Goal: Transaction & Acquisition: Purchase product/service

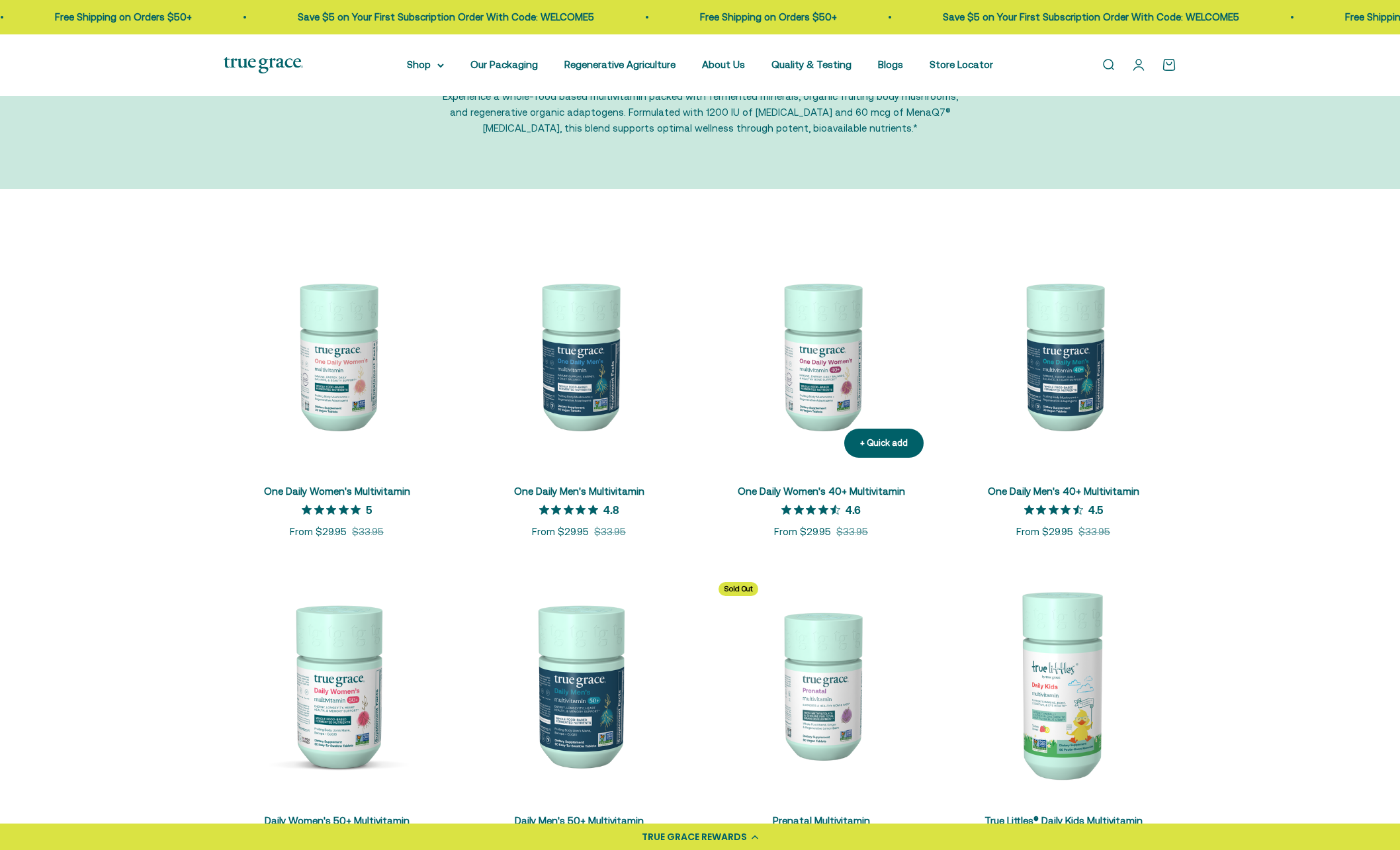
scroll to position [132, 0]
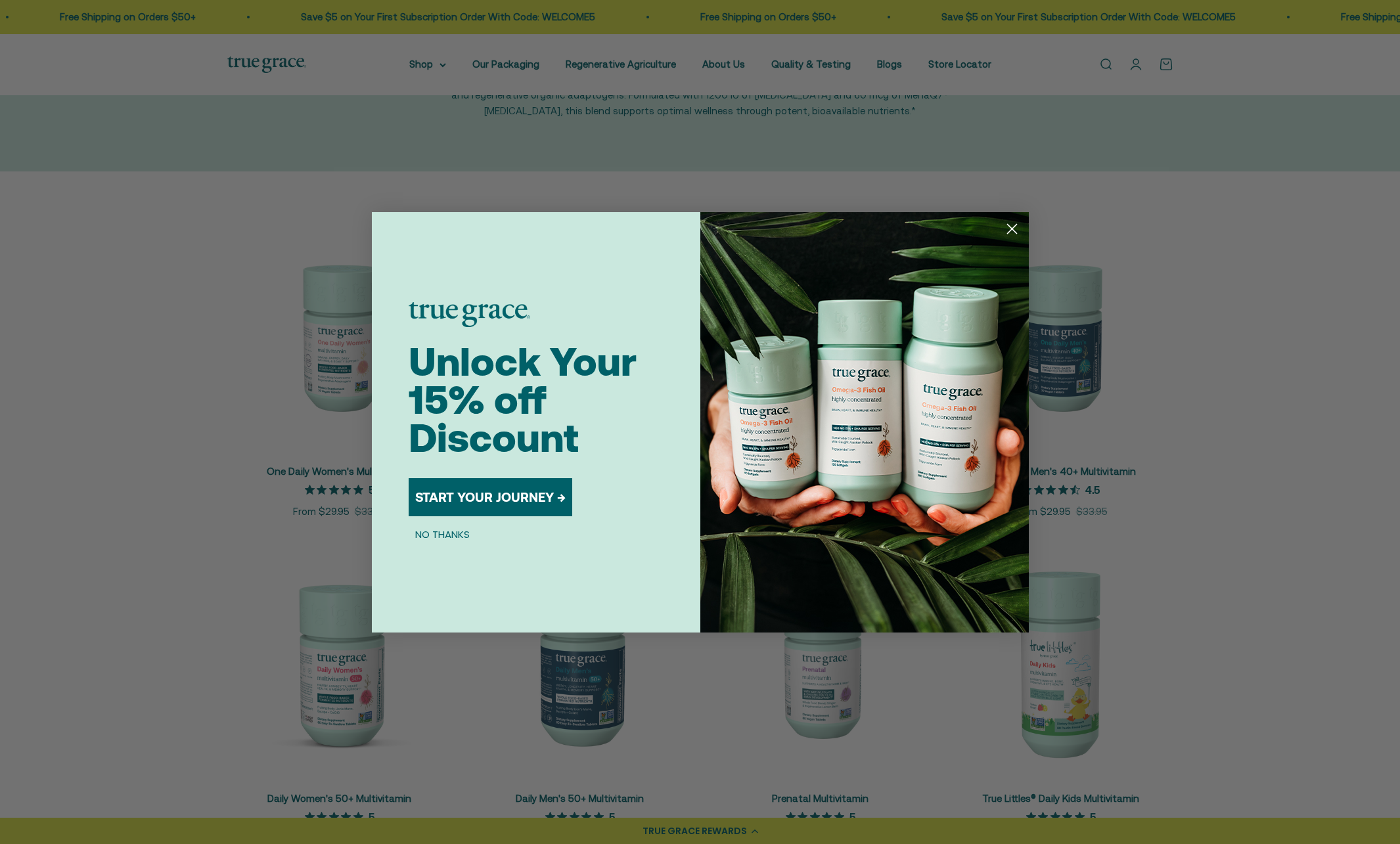
click at [1012, 229] on icon "Close dialog" at bounding box center [1011, 229] width 9 height 9
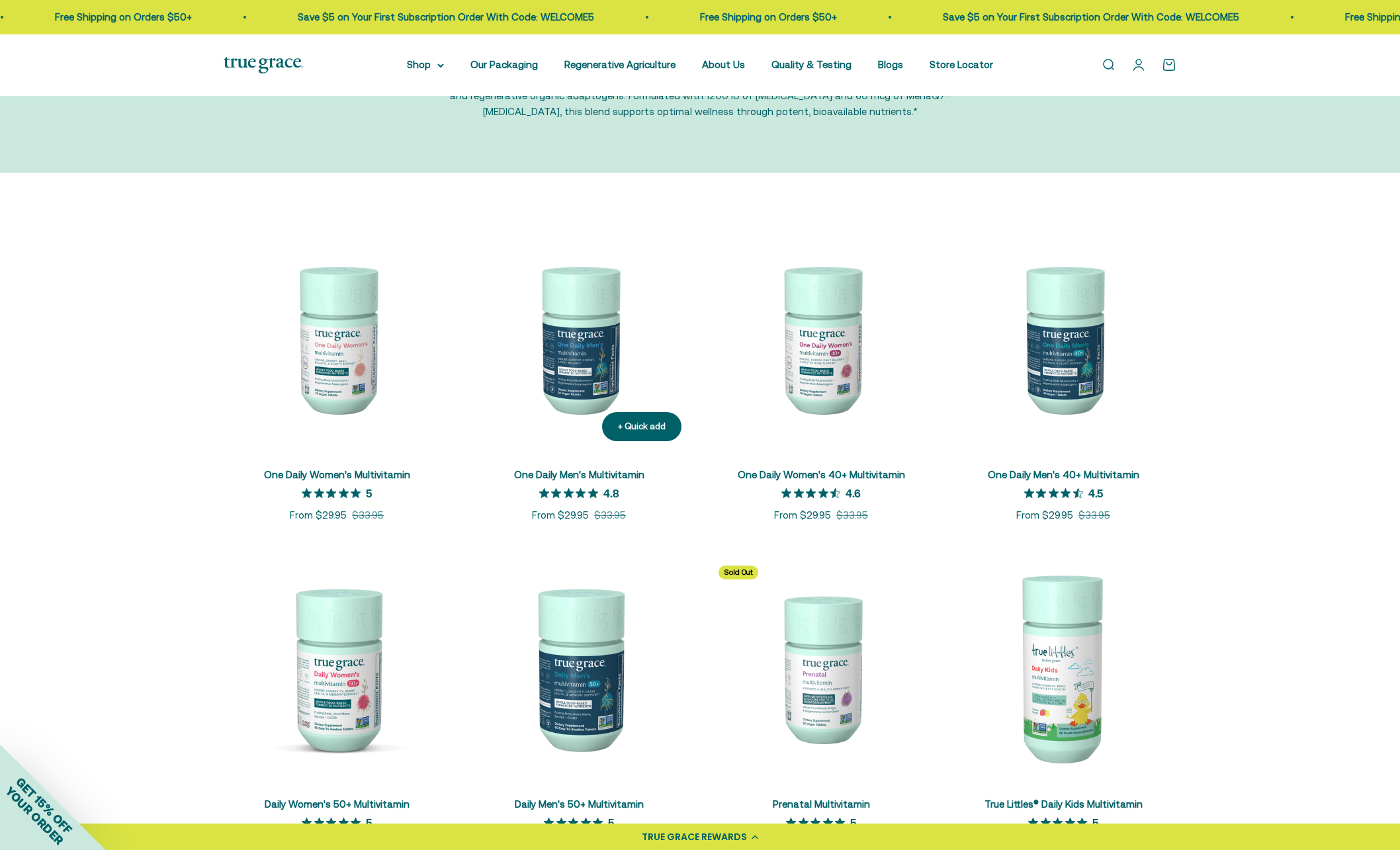
click at [574, 393] on img at bounding box center [579, 339] width 227 height 227
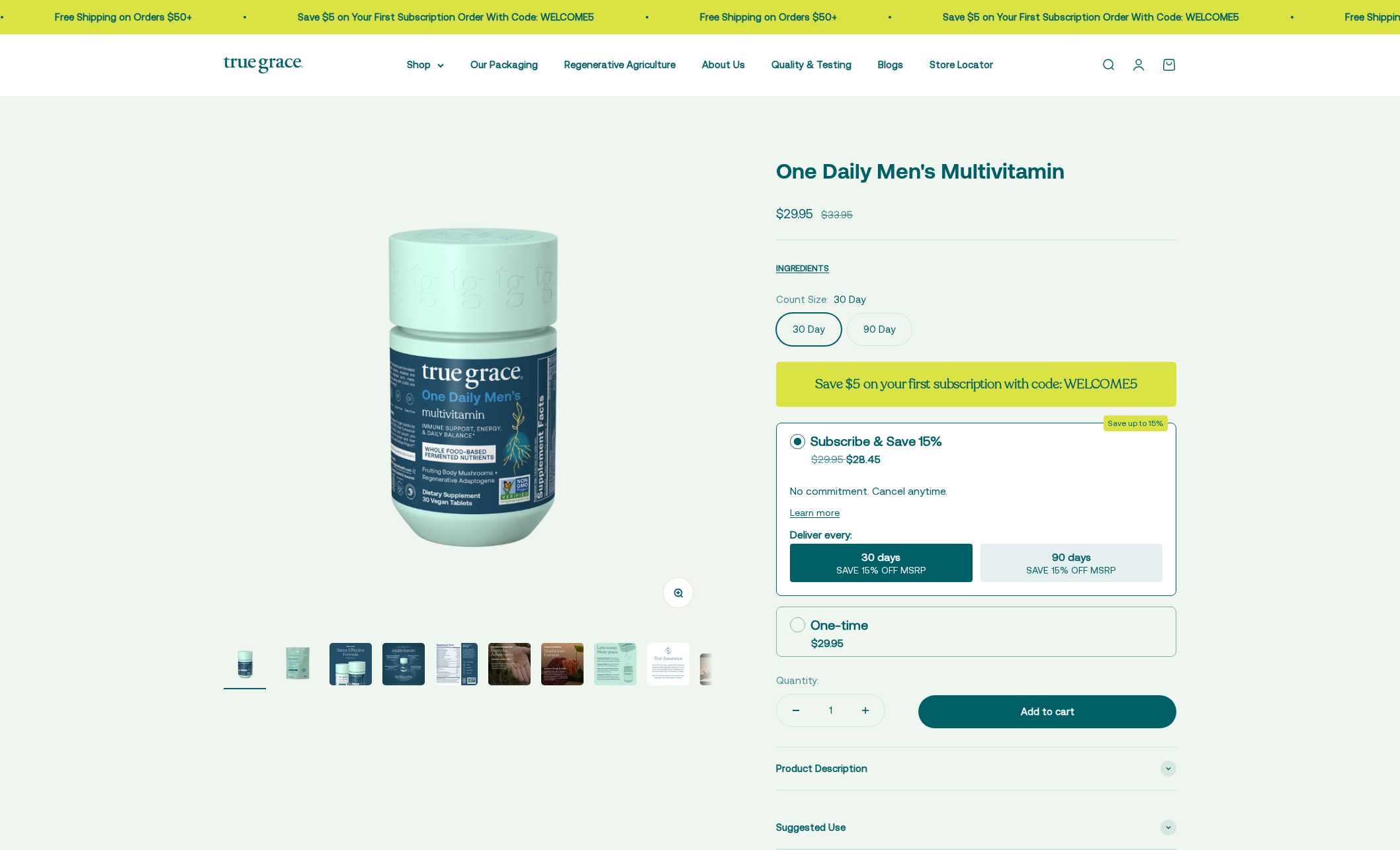
select select "3"
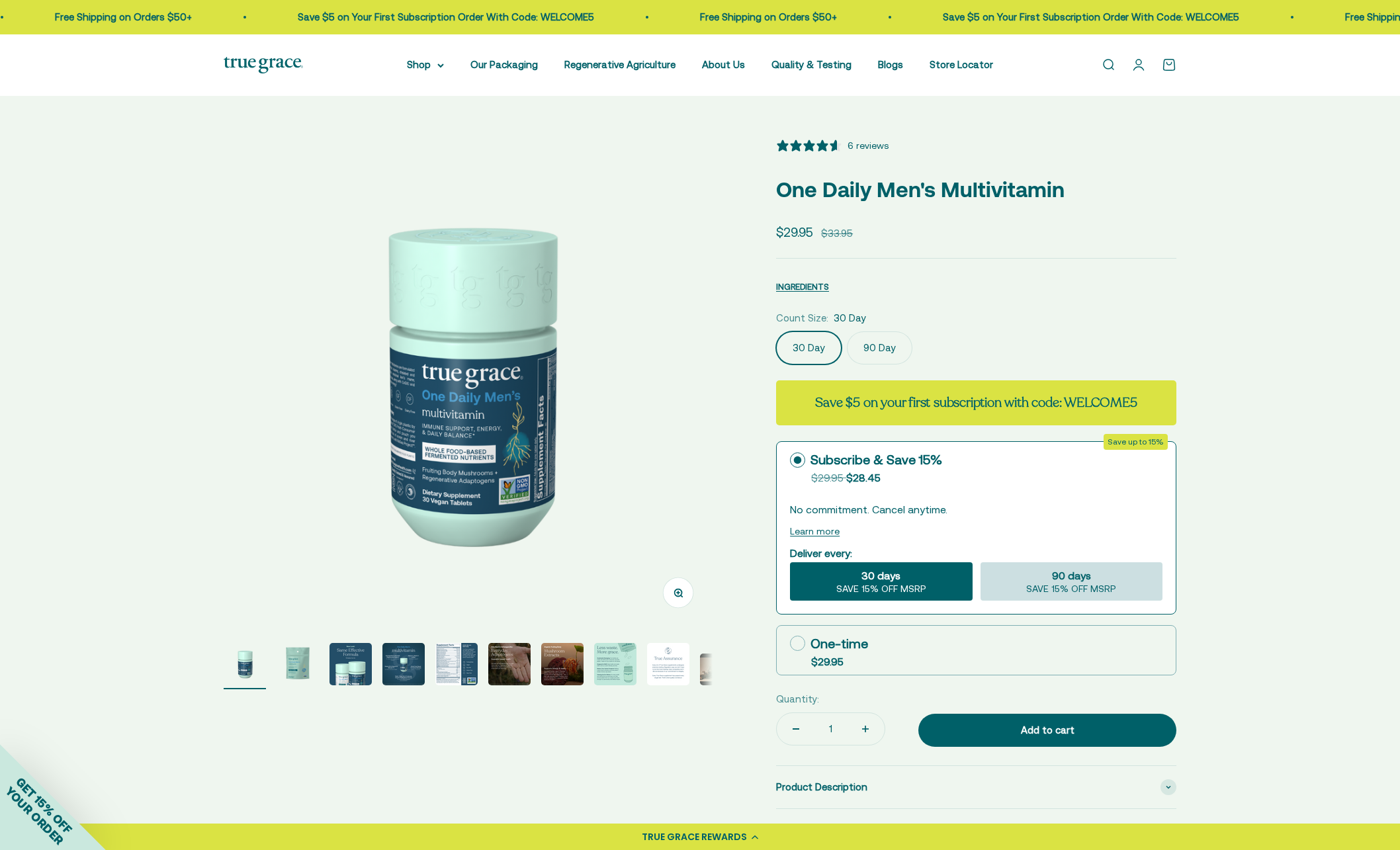
click at [1095, 580] on div "90 days SAVE 15% OFF MSRP" at bounding box center [1071, 582] width 182 height 38
click at [980, 563] on input "90 days SAVE 15% OFF MSRP" at bounding box center [980, 562] width 1 height 1
radio input "true"
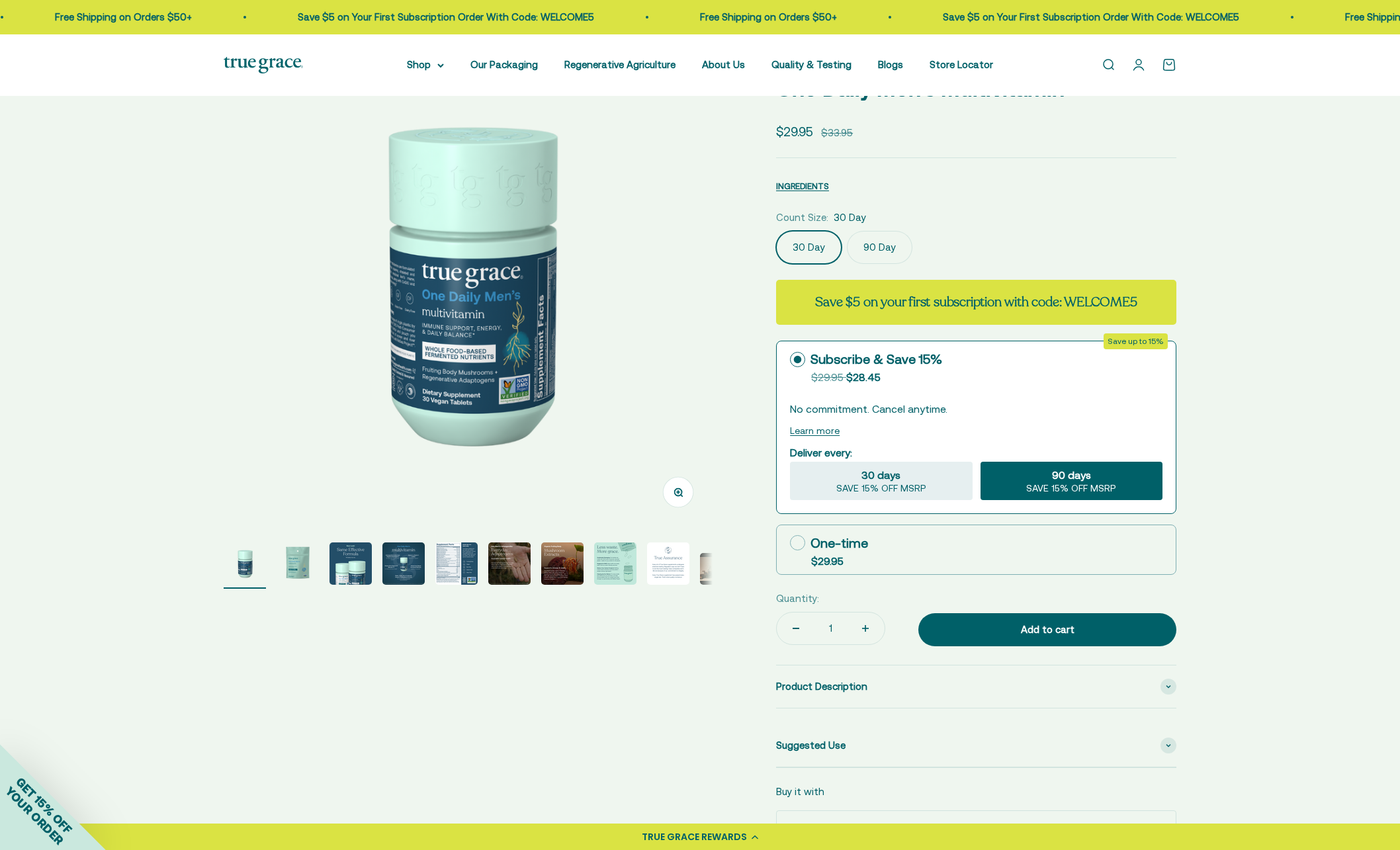
scroll to position [132, 0]
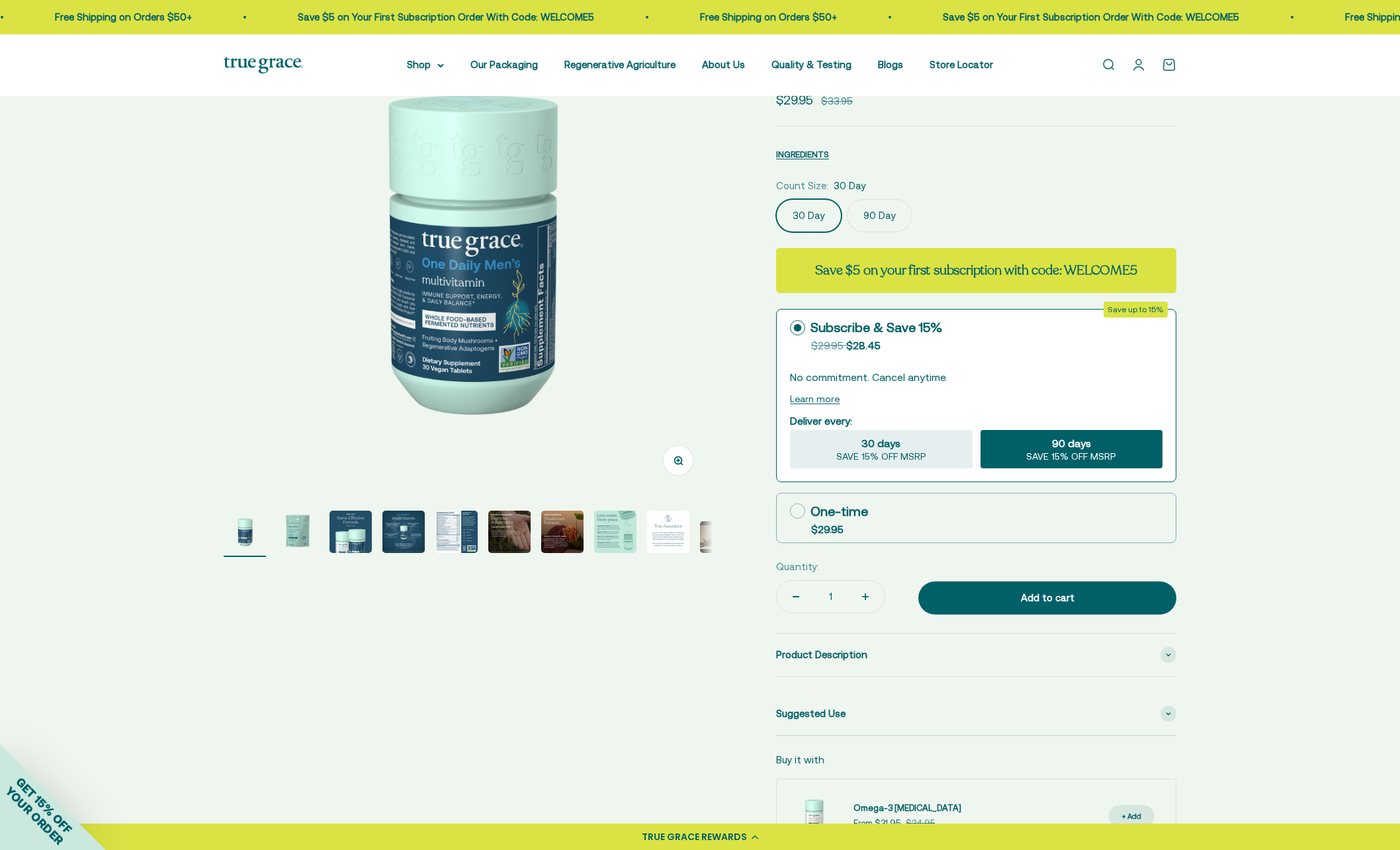
click at [1064, 451] on span "SAVE 15% OFF MSRP" at bounding box center [1070, 457] width 90 height 12
click at [980, 430] on input "90 days SAVE 15% OFF MSRP" at bounding box center [980, 430] width 1 height 1
click at [963, 442] on div "30 days SAVE 15% OFF MSRP" at bounding box center [881, 449] width 182 height 38
click at [790, 430] on input "30 days SAVE 15% OFF MSRP" at bounding box center [789, 430] width 1 height 1
radio input "true"
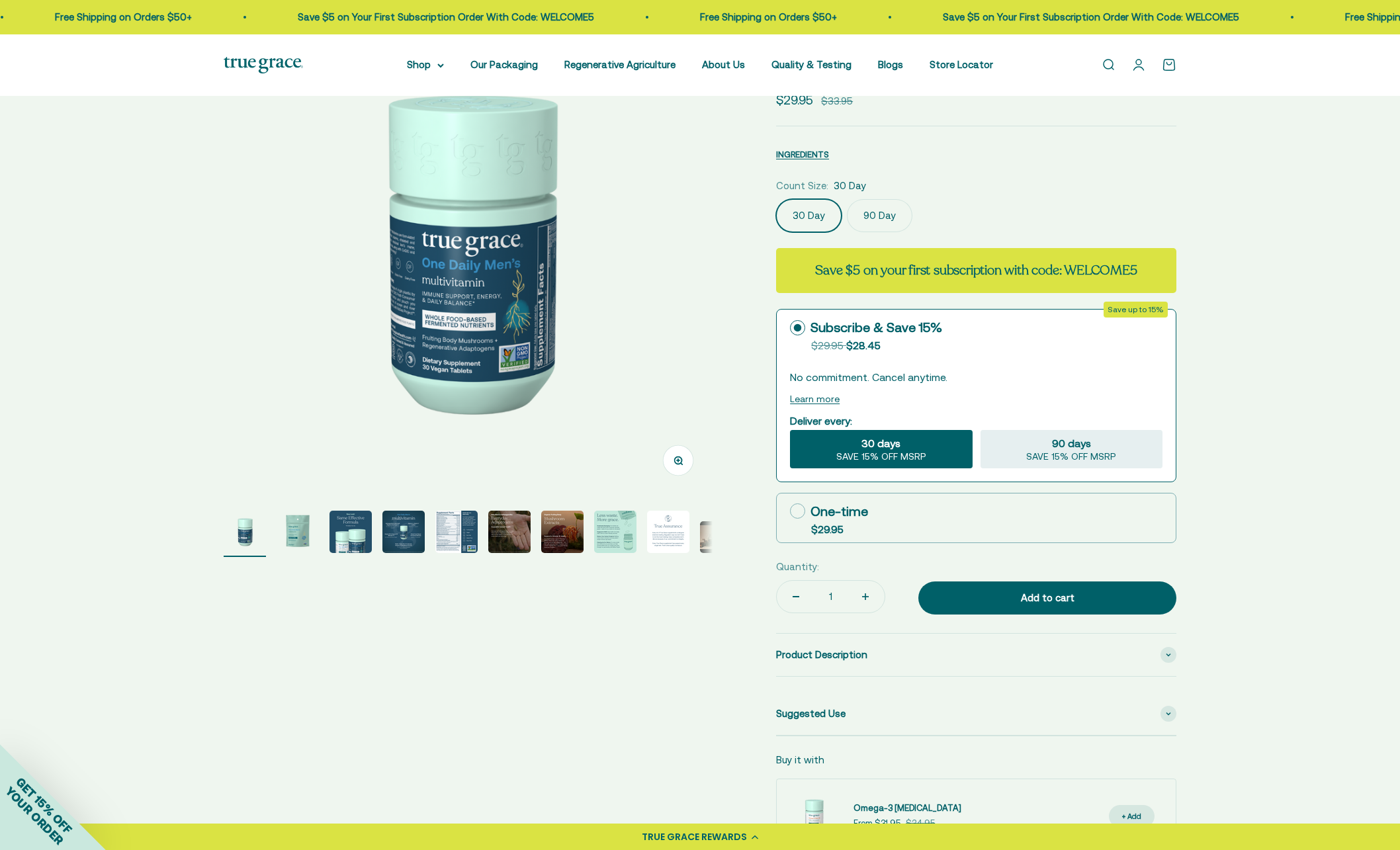
click at [878, 204] on label "90 Day" at bounding box center [880, 216] width 65 height 34
click at [776, 199] on input "90 Day" at bounding box center [776, 198] width 1 height 1
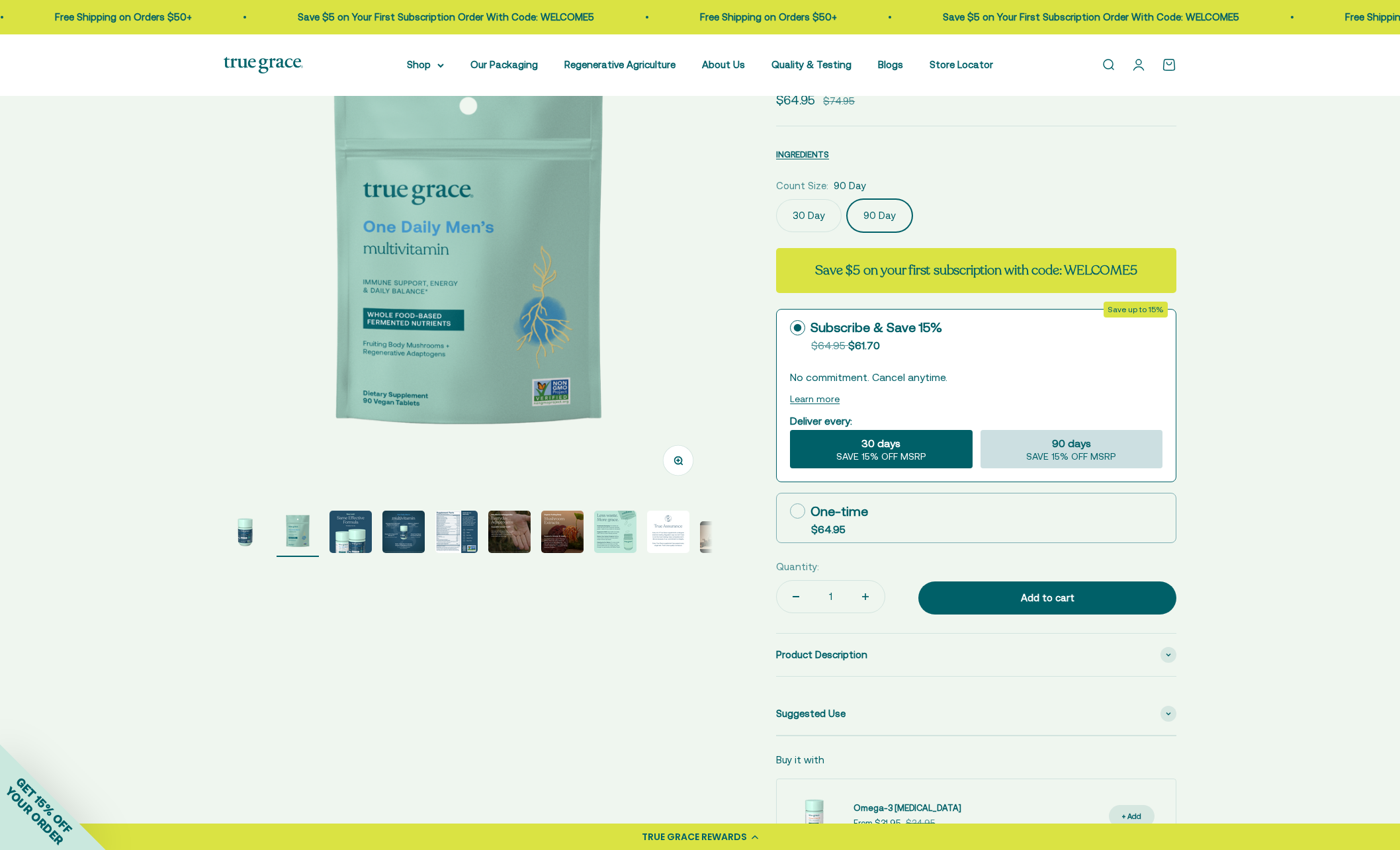
click at [1112, 459] on span "SAVE 15% OFF MSRP" at bounding box center [1070, 457] width 90 height 12
click at [980, 430] on input "90 days SAVE 15% OFF MSRP" at bounding box center [980, 430] width 1 height 1
radio input "true"
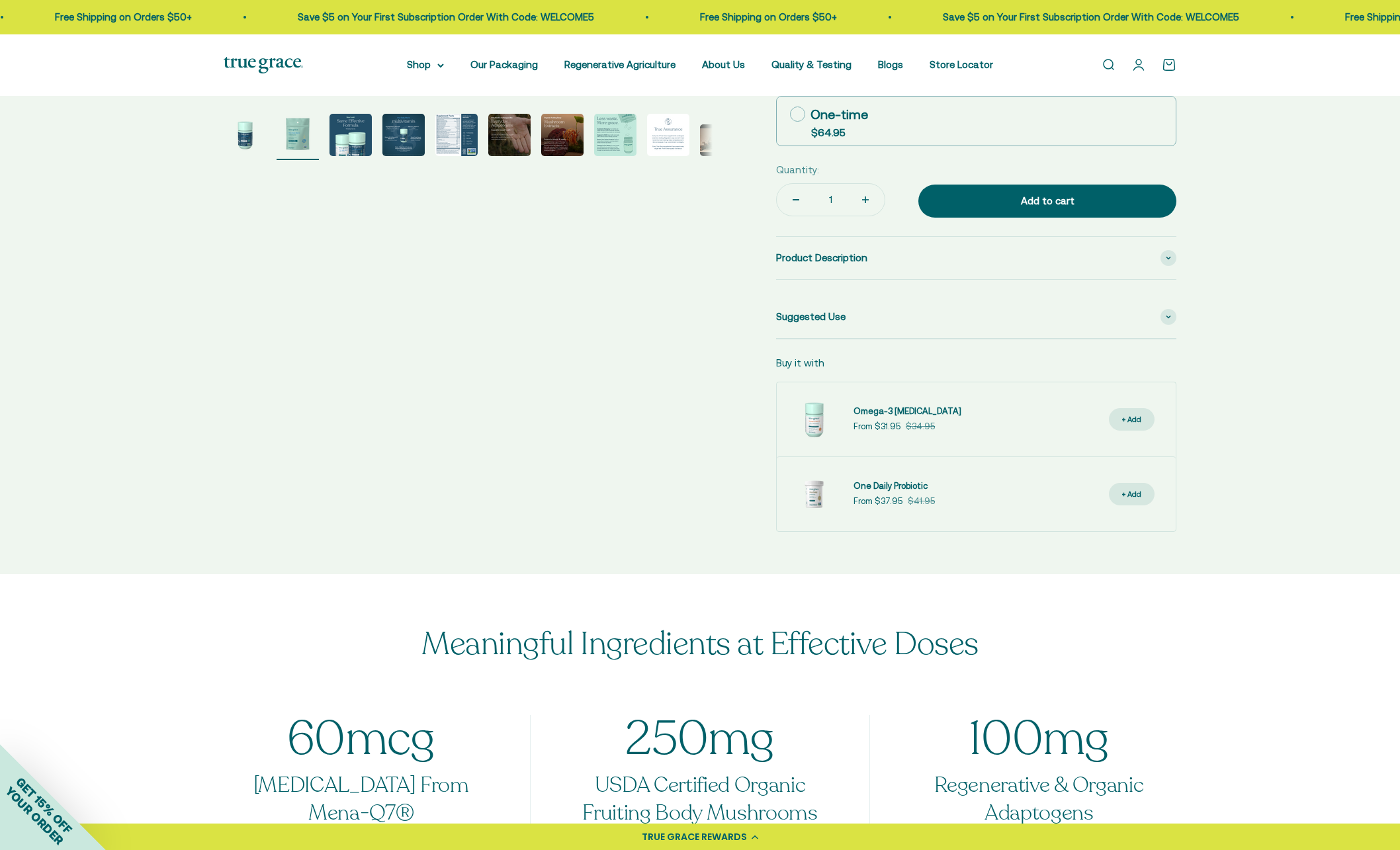
scroll to position [0, 0]
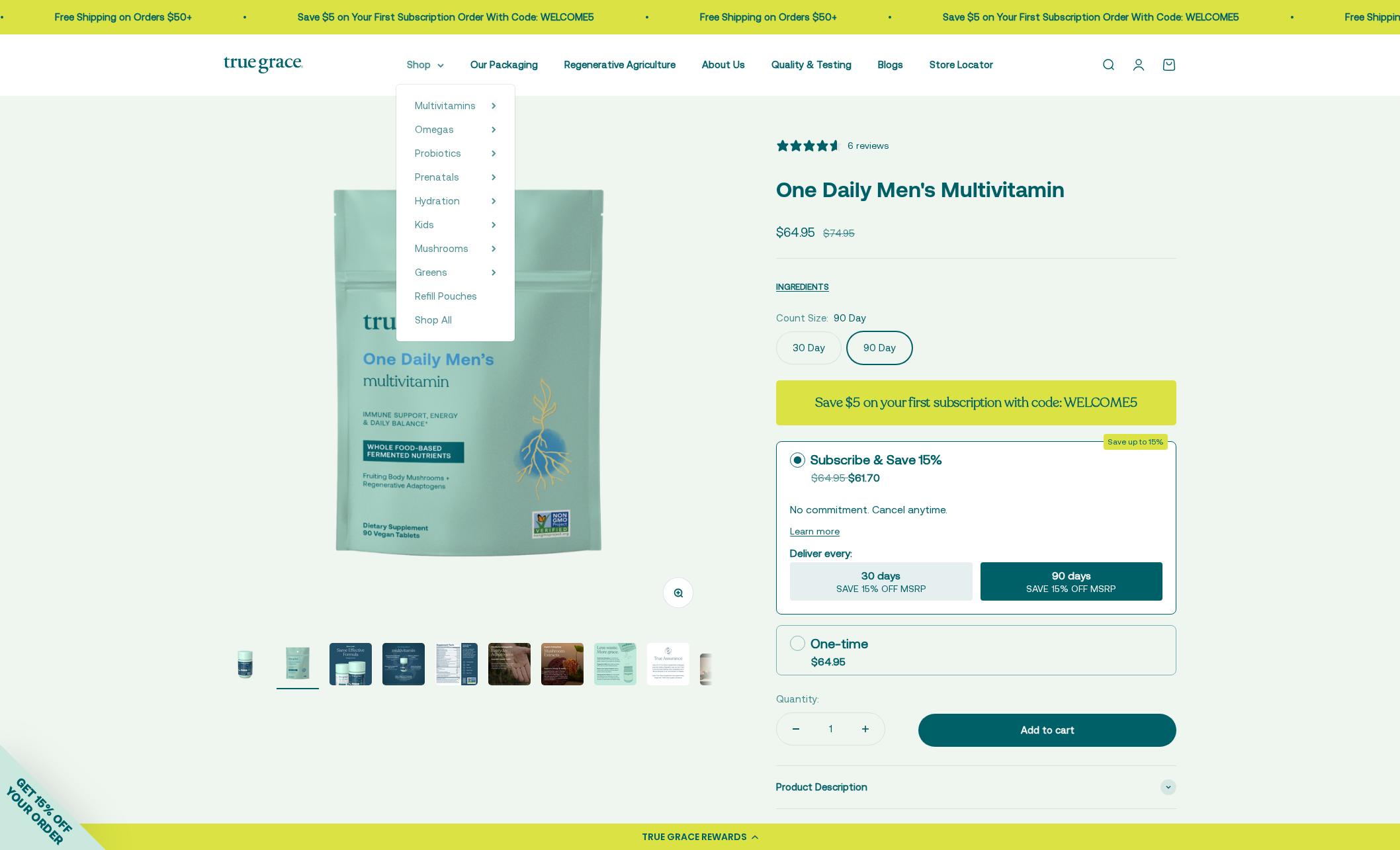
click at [439, 67] on summary "Shop" at bounding box center [425, 65] width 37 height 16
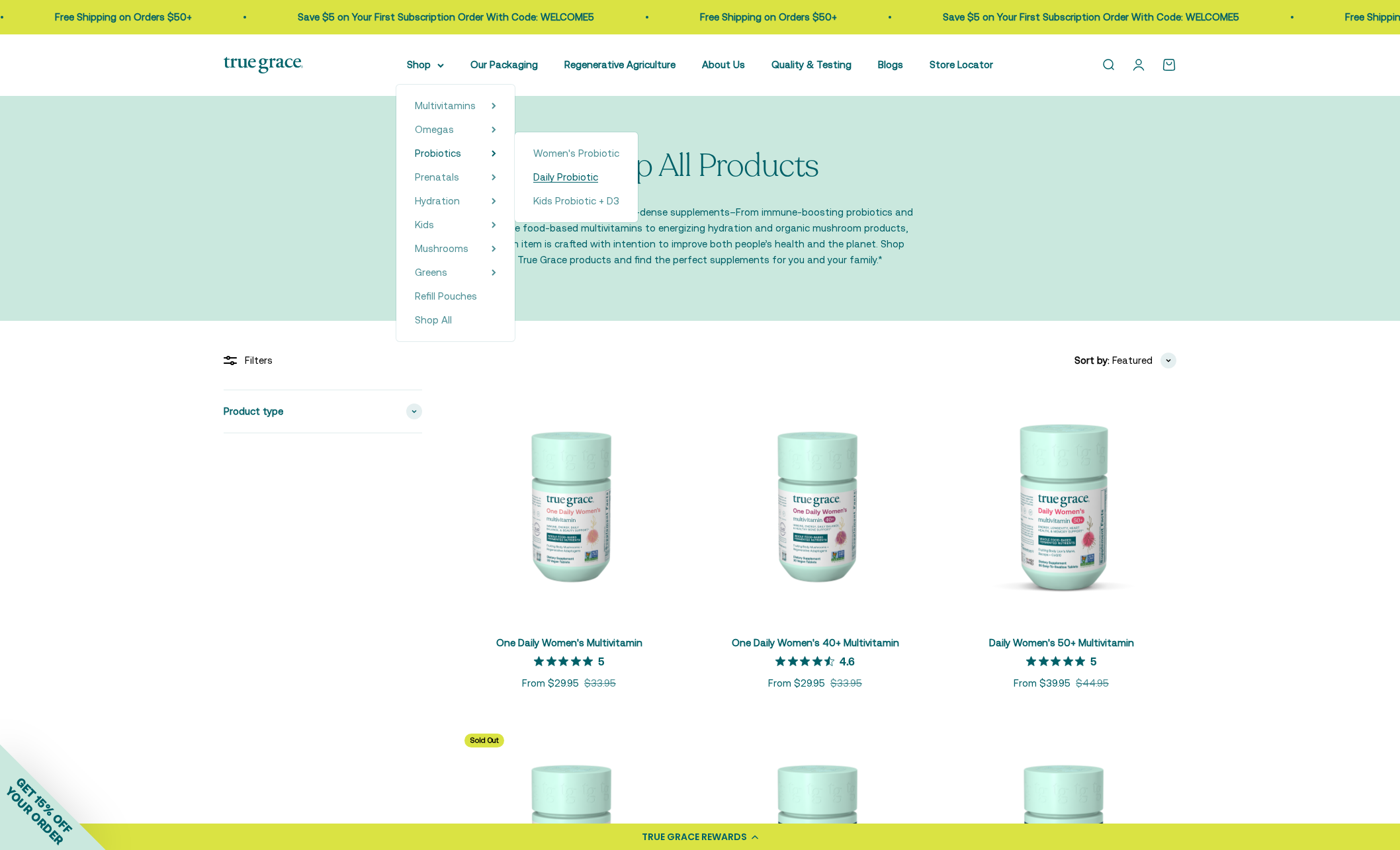
click at [574, 180] on span "Daily Probiotic" at bounding box center [566, 177] width 65 height 11
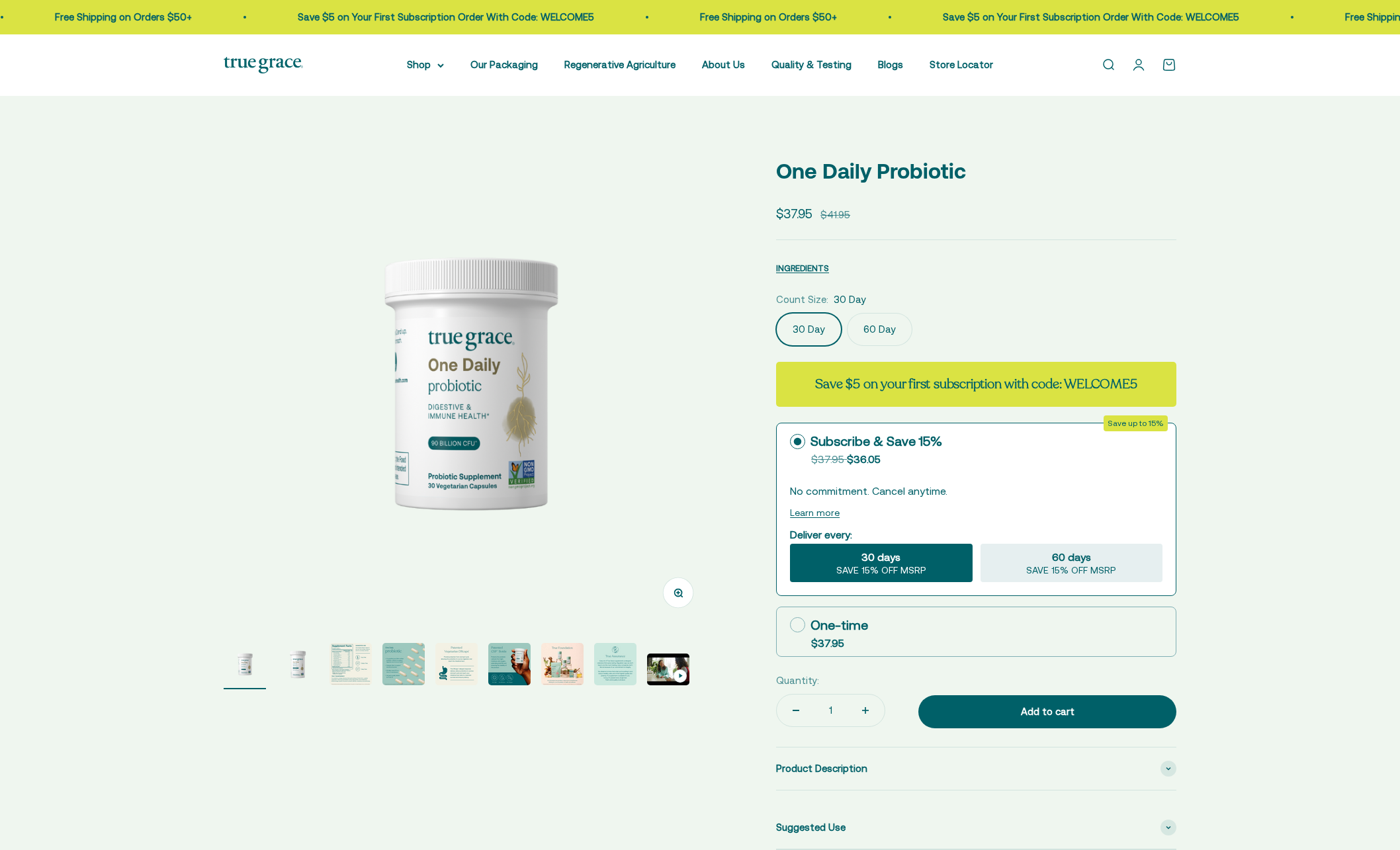
select select "3"
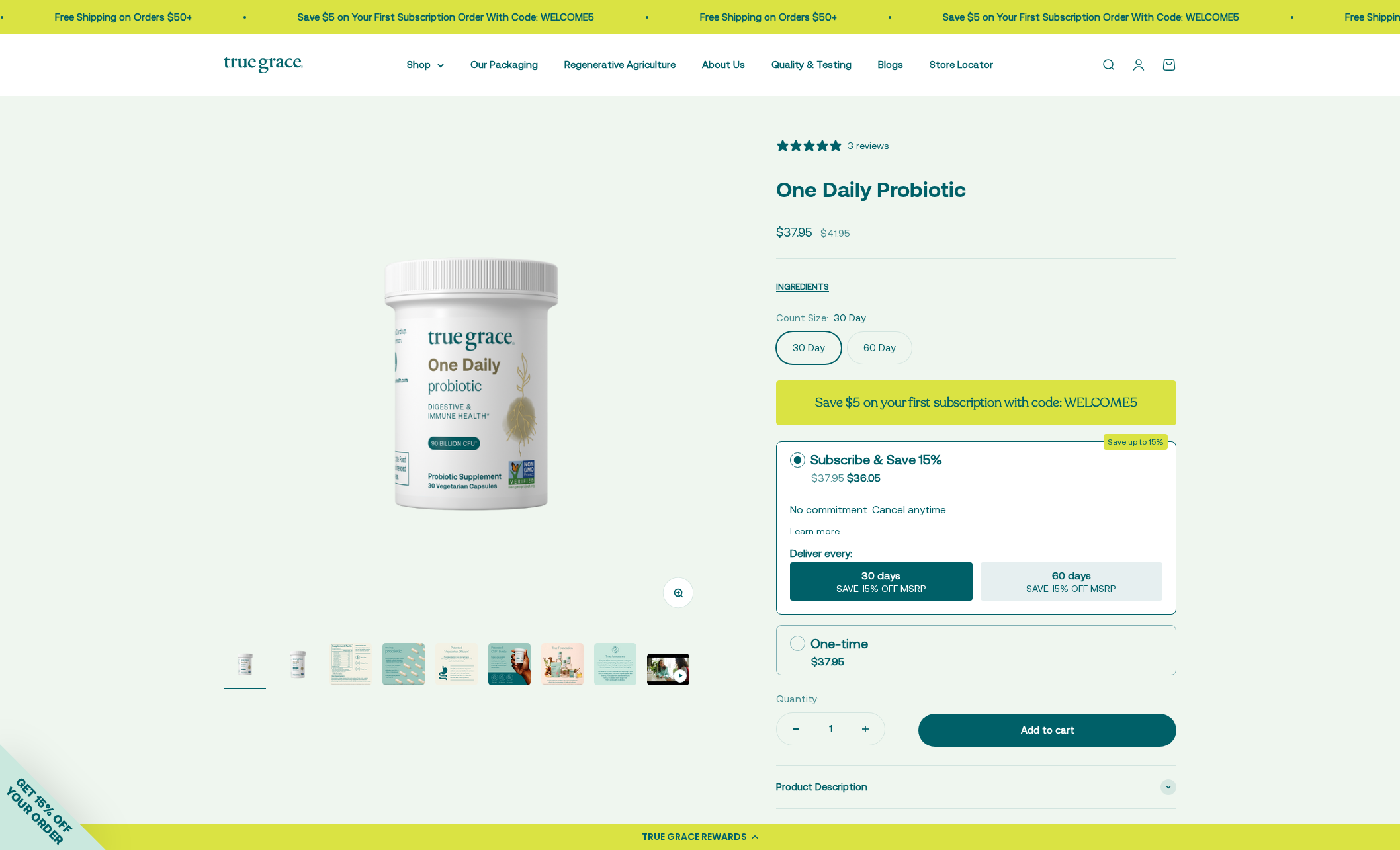
click at [896, 348] on label "60 Day" at bounding box center [880, 348] width 65 height 34
click at [776, 332] on input "60 Day" at bounding box center [776, 331] width 1 height 1
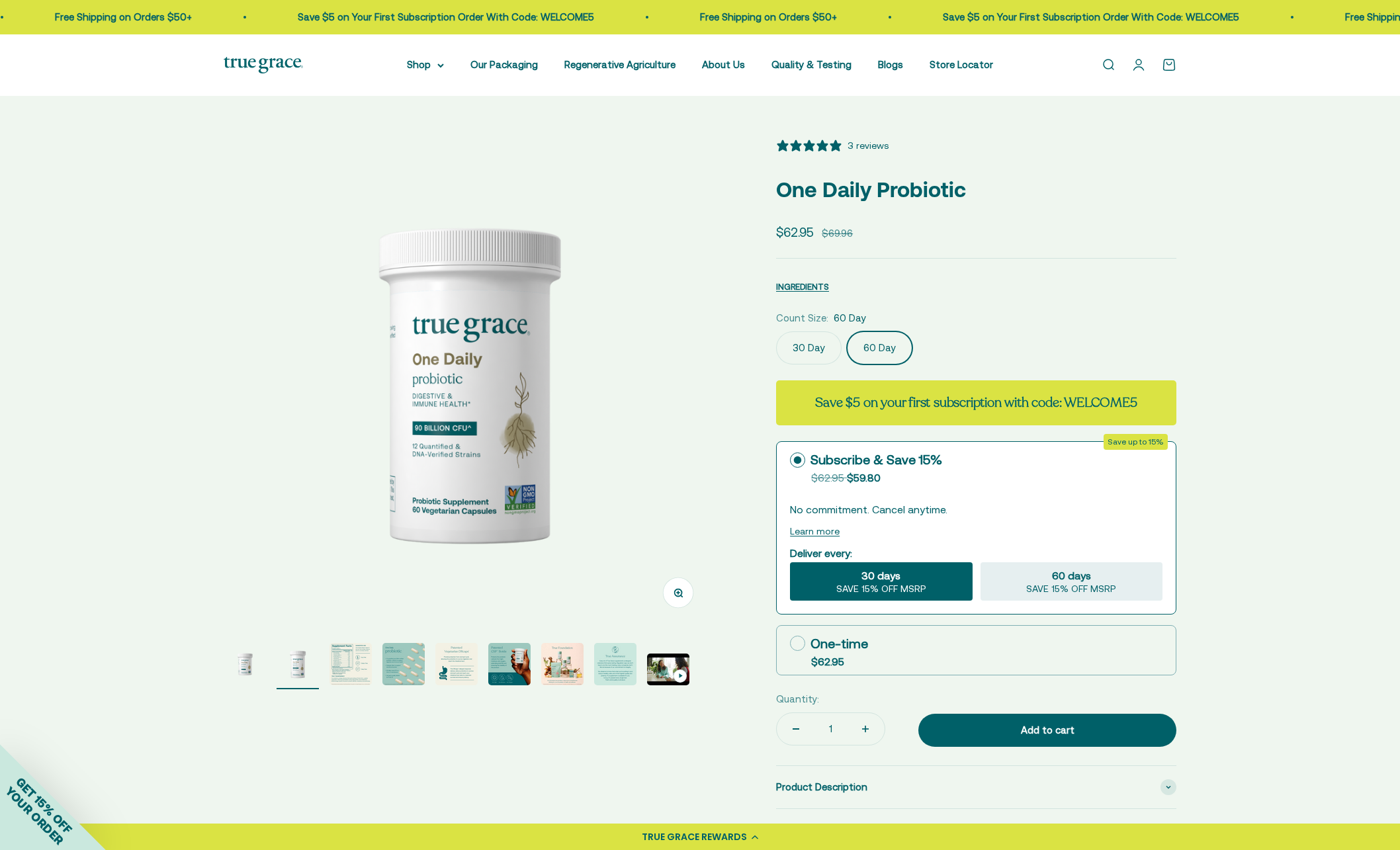
click at [514, 671] on img "Go to item 6" at bounding box center [509, 664] width 43 height 43
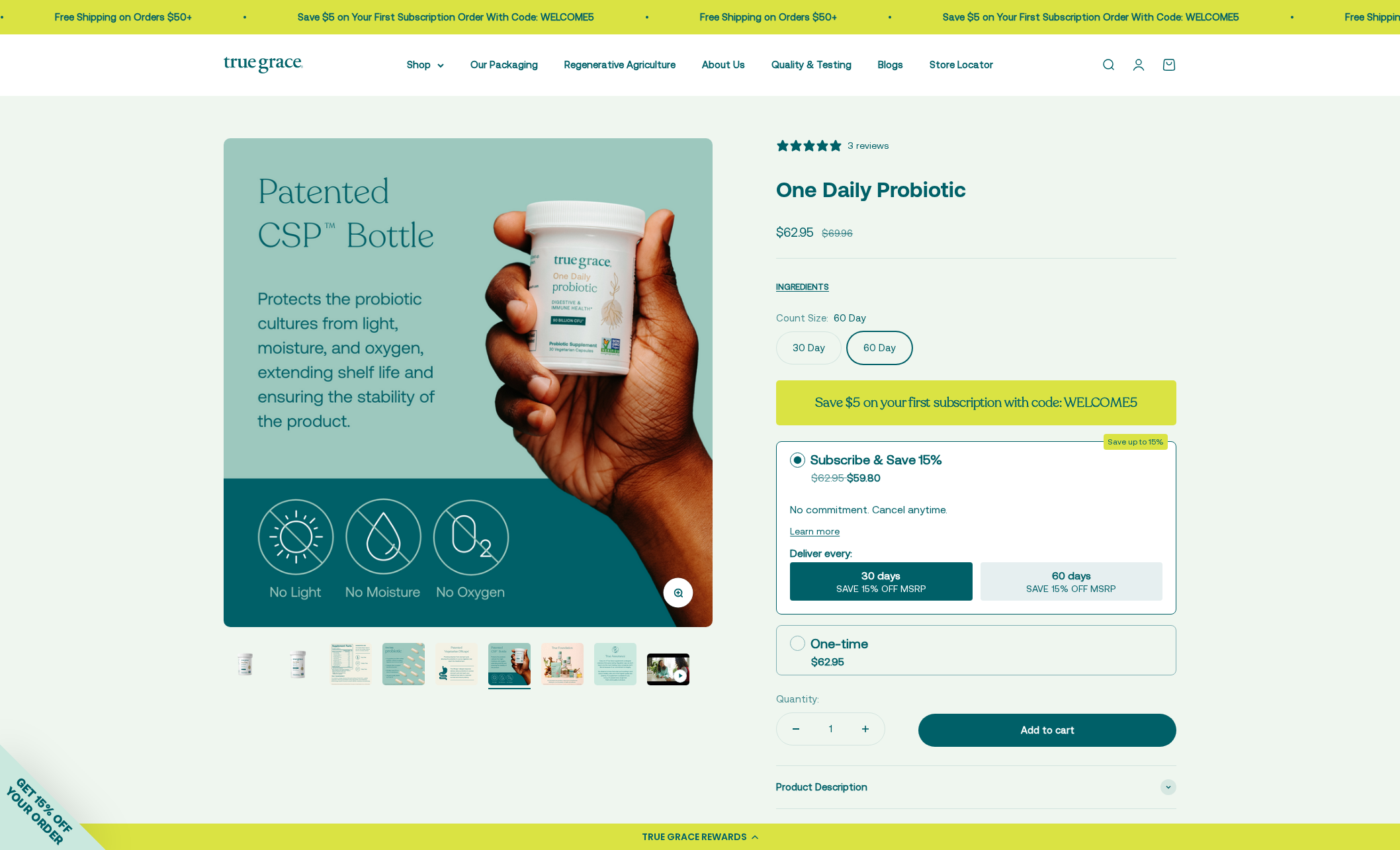
click at [459, 665] on img "Go to item 5" at bounding box center [456, 664] width 43 height 43
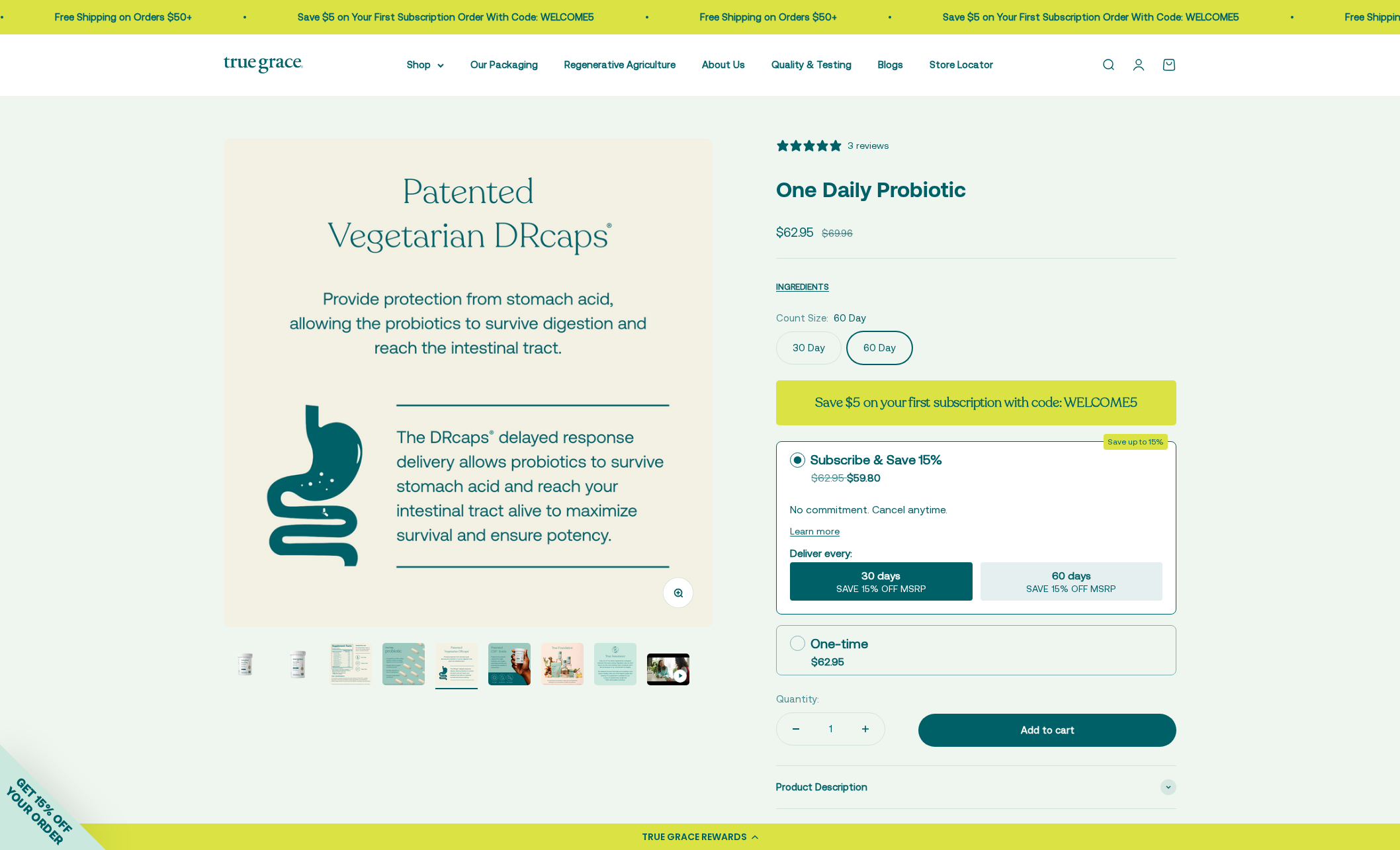
click at [382, 666] on img "Go to item 4" at bounding box center [403, 664] width 43 height 43
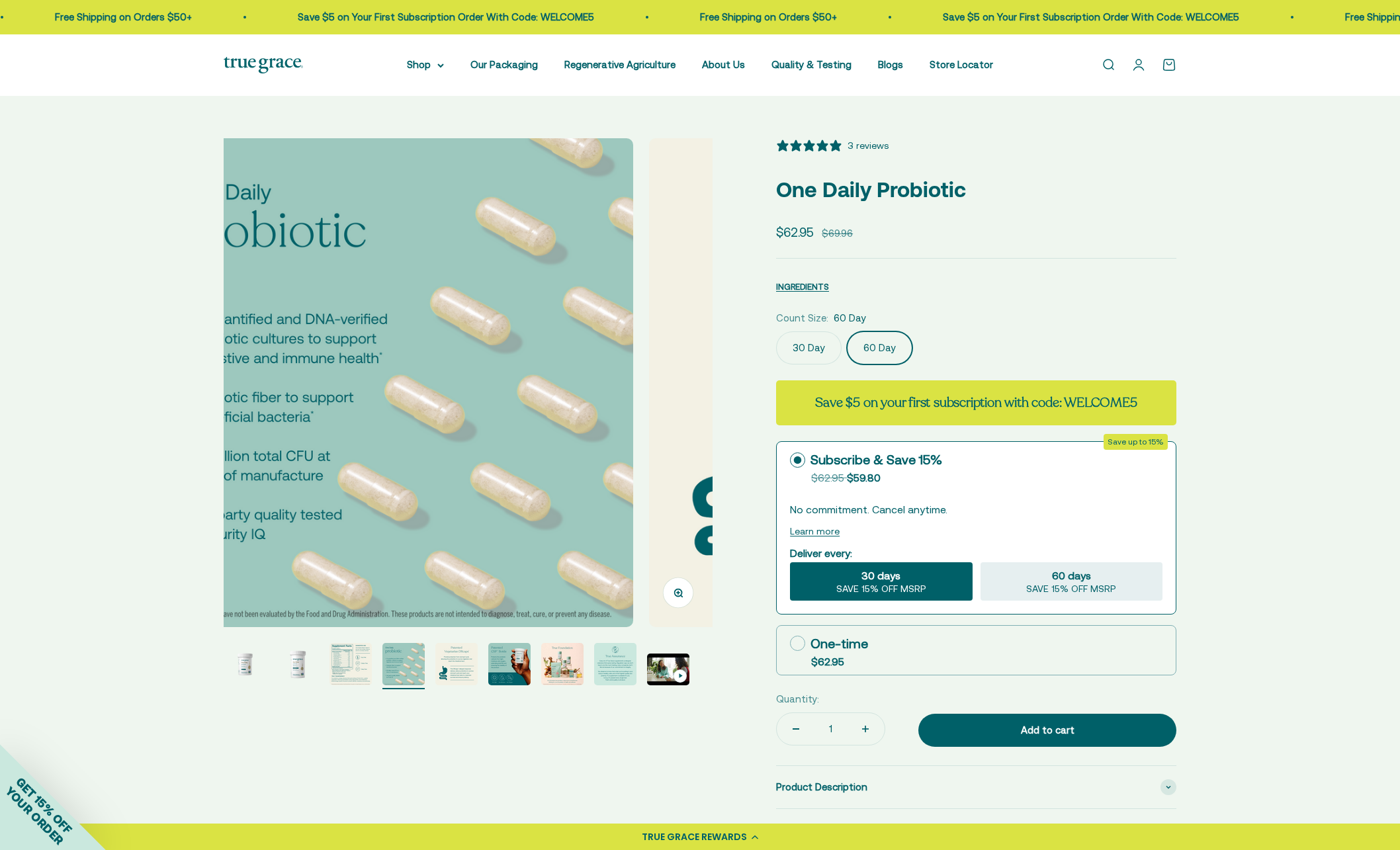
scroll to position [0, 1515]
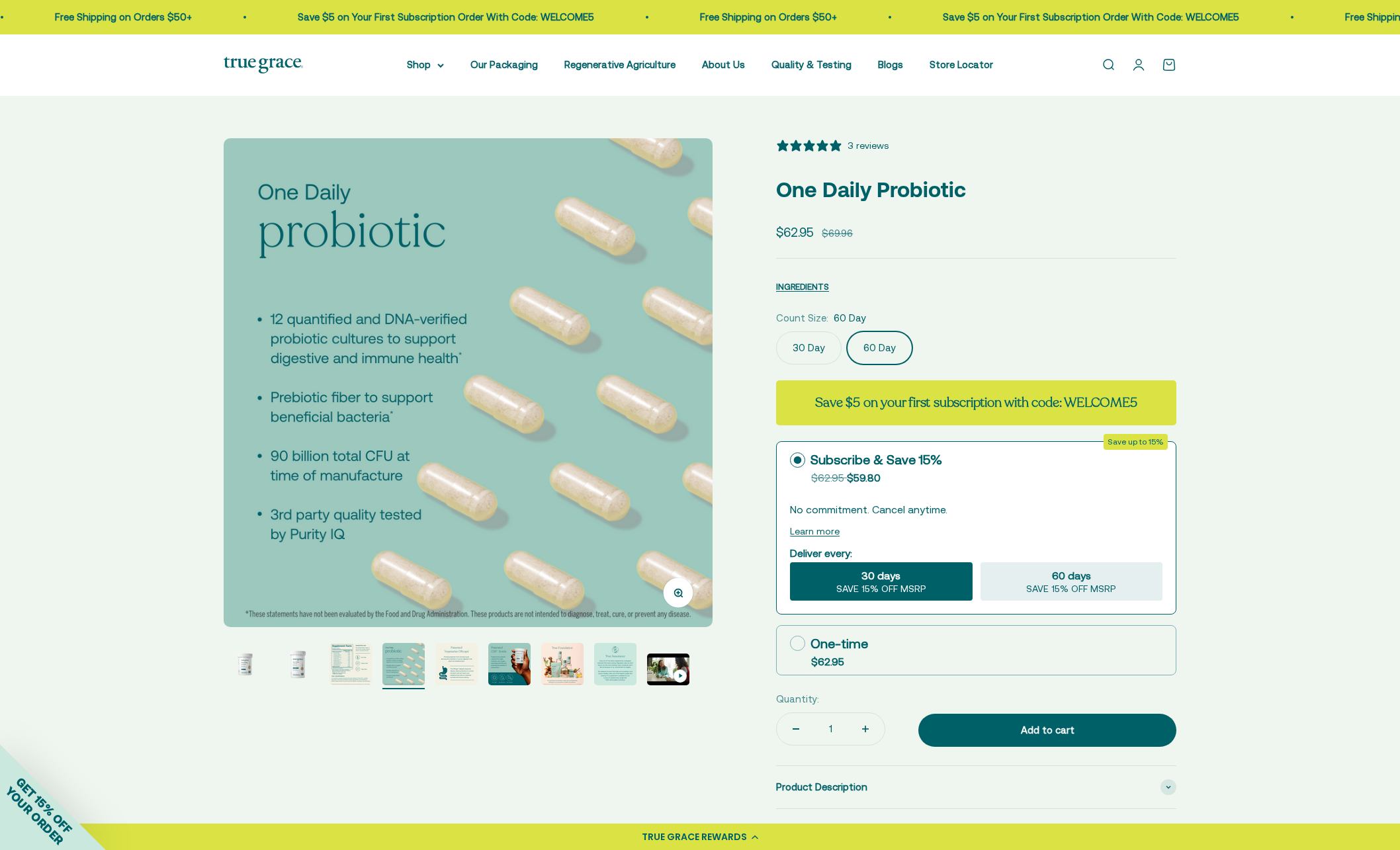
click at [349, 664] on img "Go to item 3" at bounding box center [351, 664] width 43 height 43
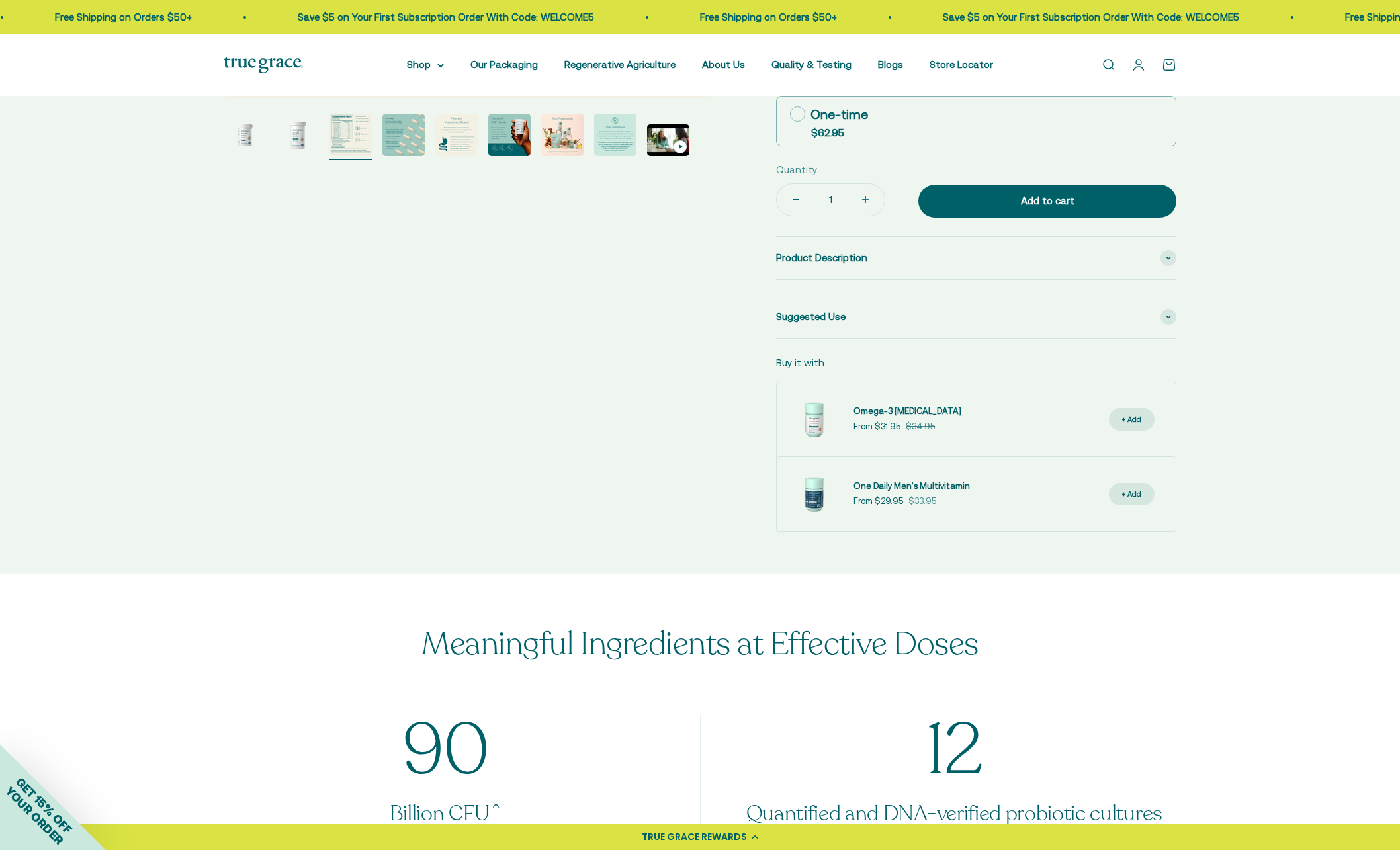
scroll to position [0, 0]
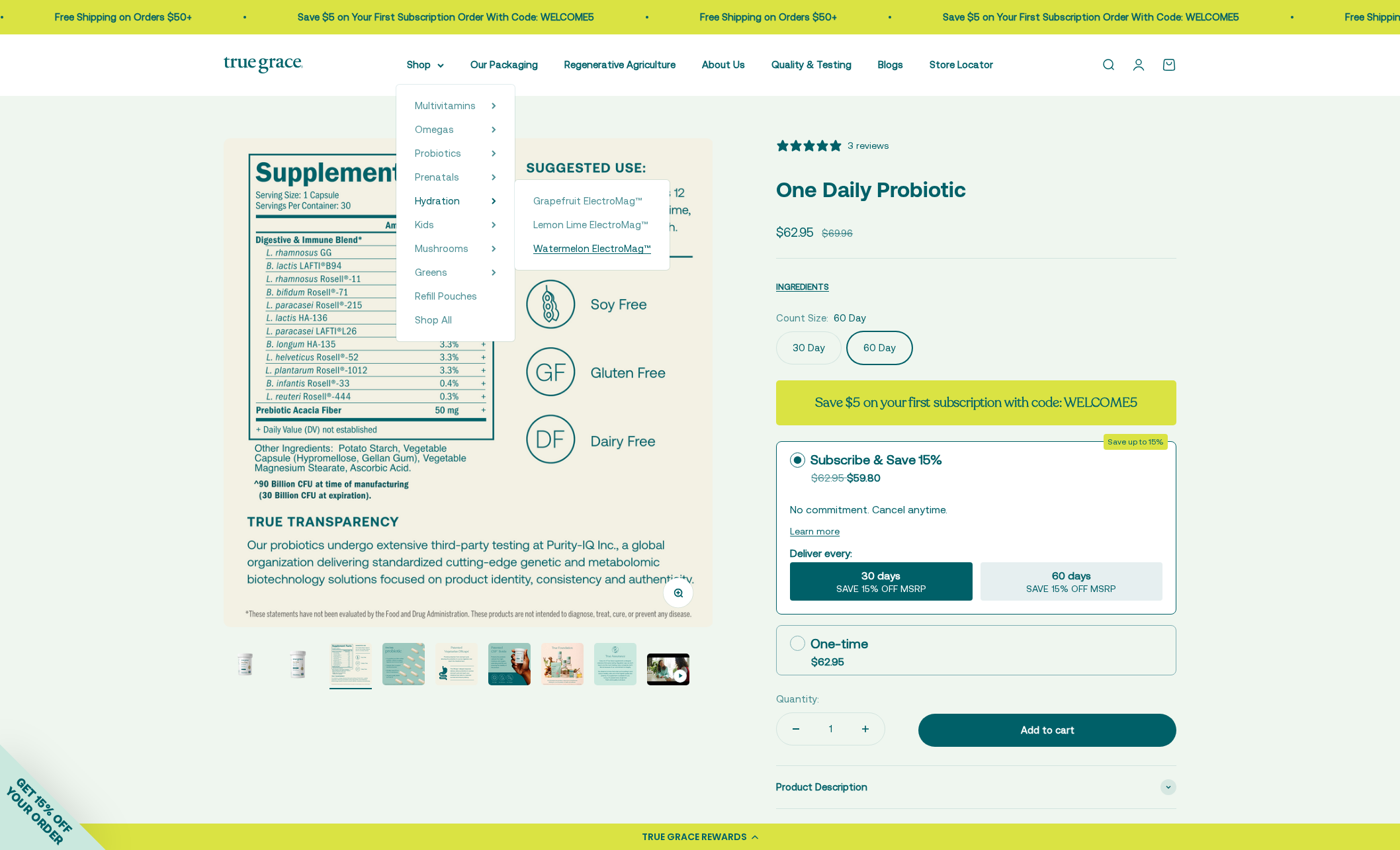
click at [597, 251] on span "Watermelon ElectroMag™" at bounding box center [593, 248] width 118 height 11
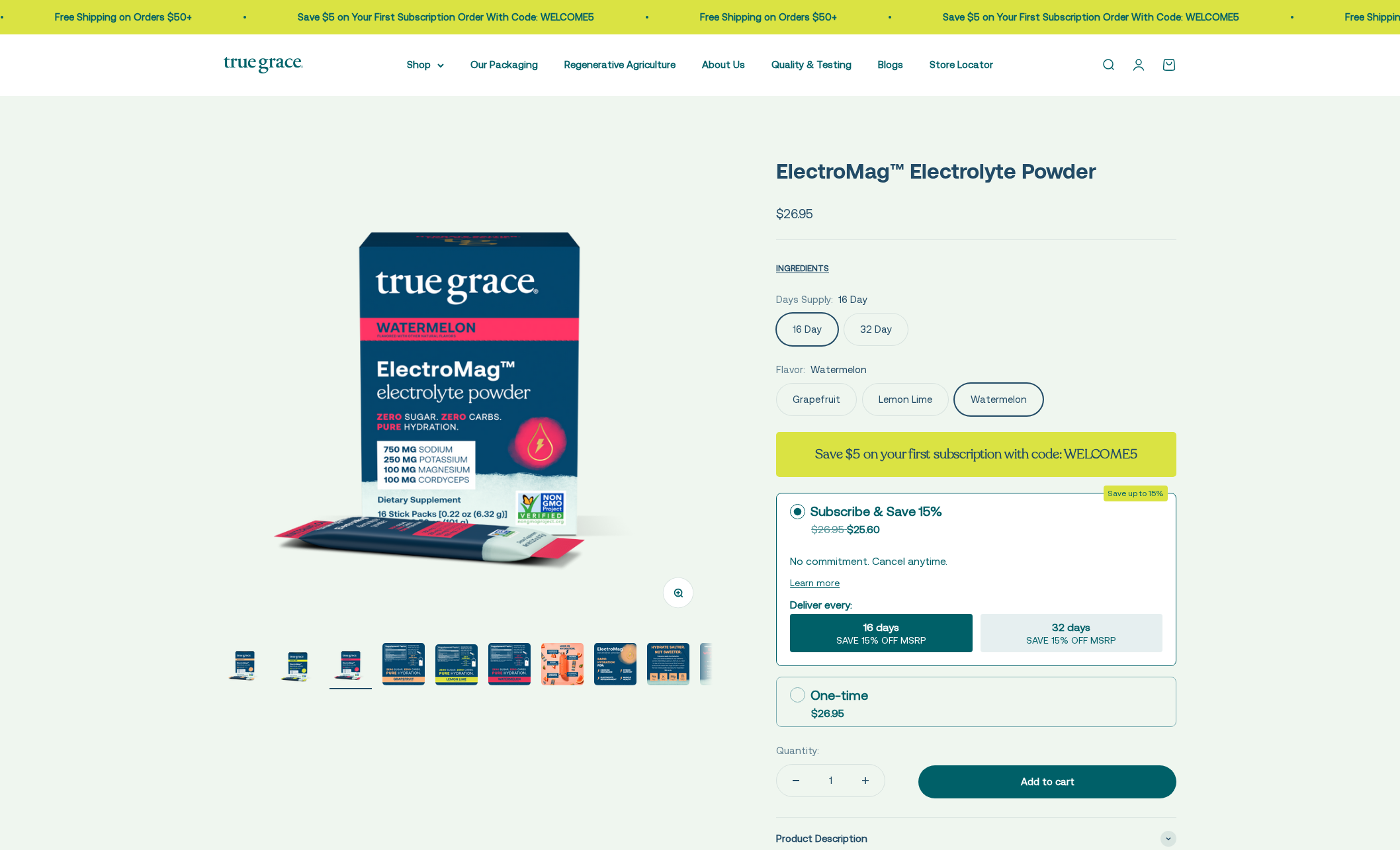
select select "3"
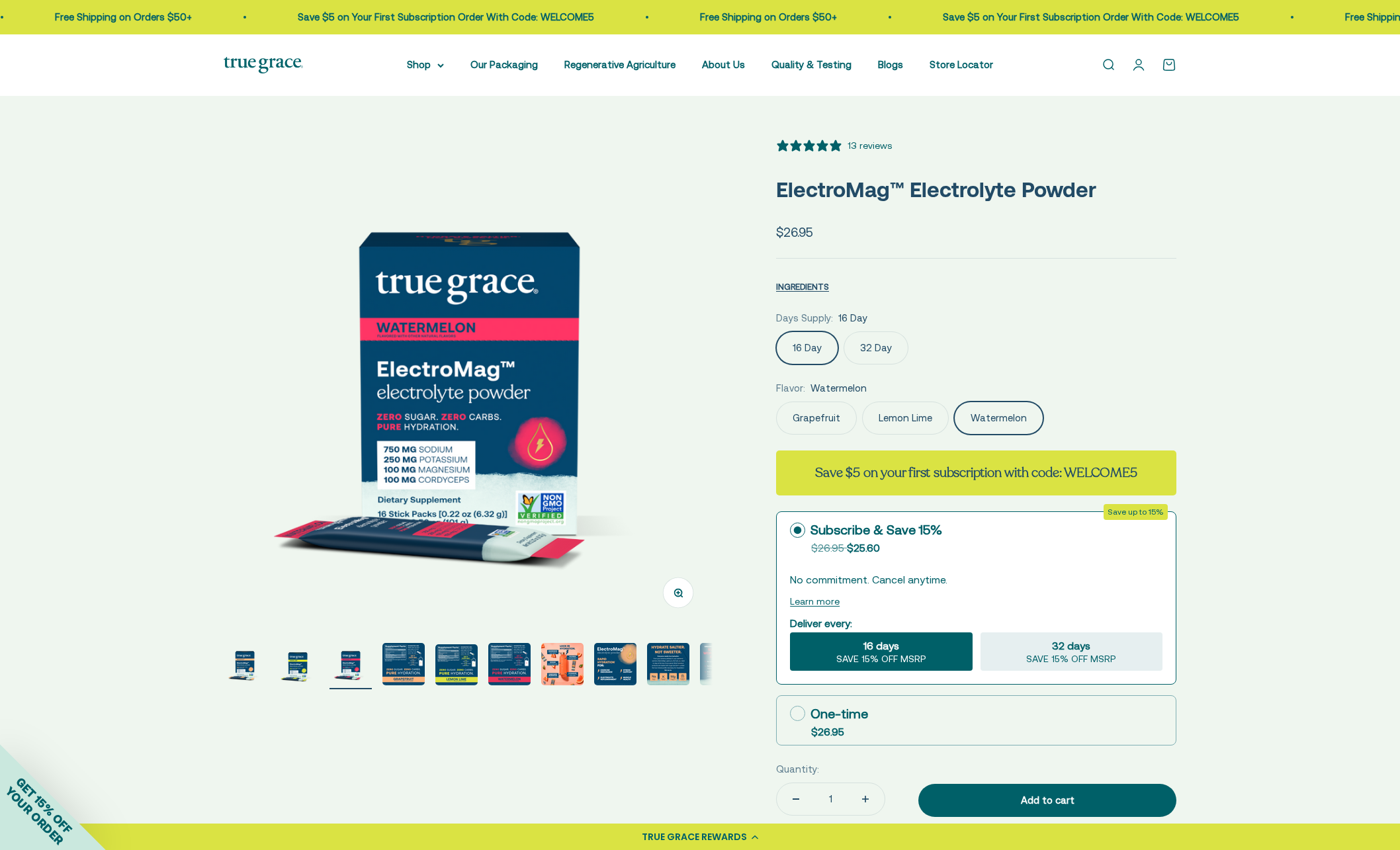
click at [497, 664] on img "Go to item 6" at bounding box center [509, 664] width 43 height 43
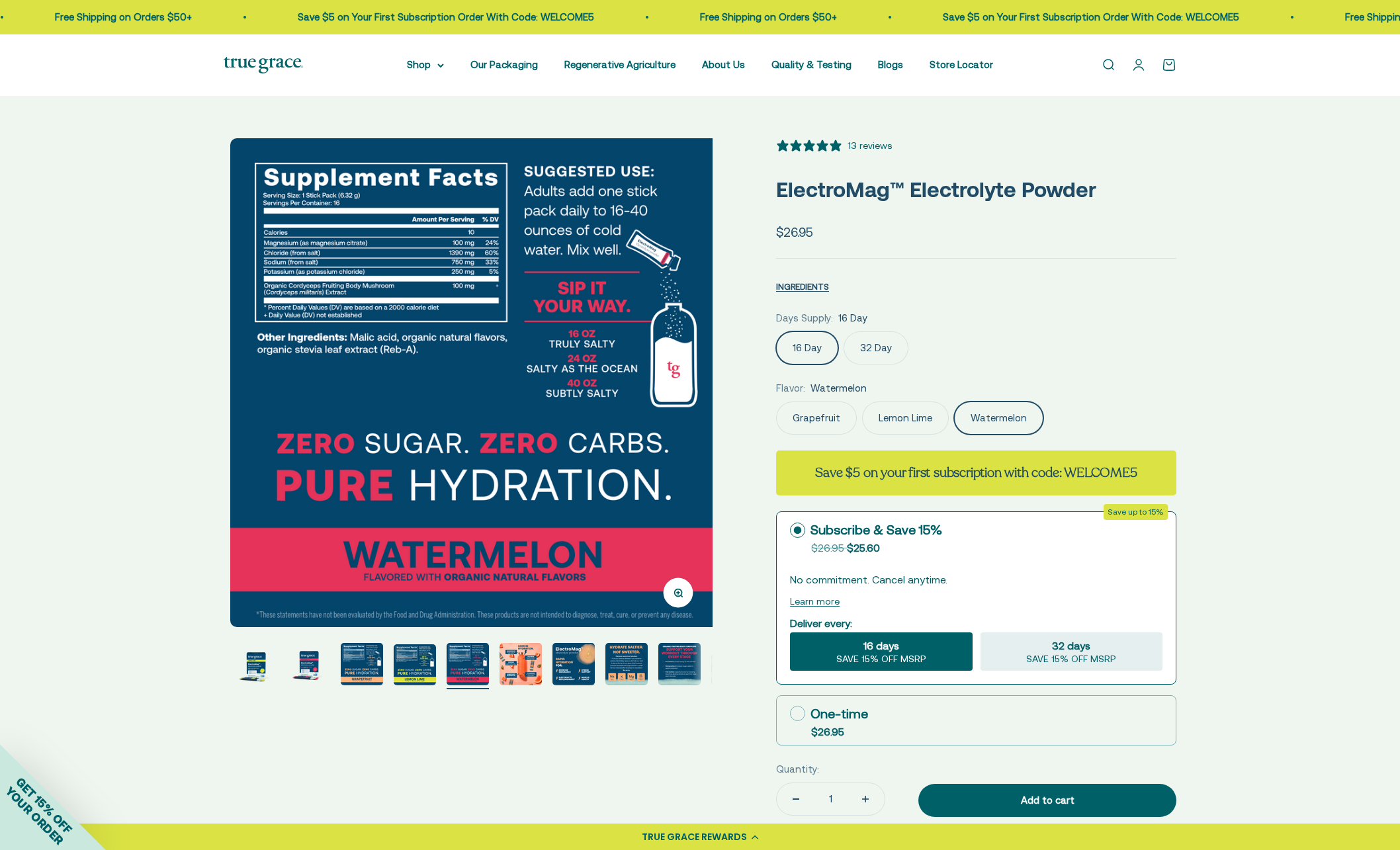
scroll to position [0, 2525]
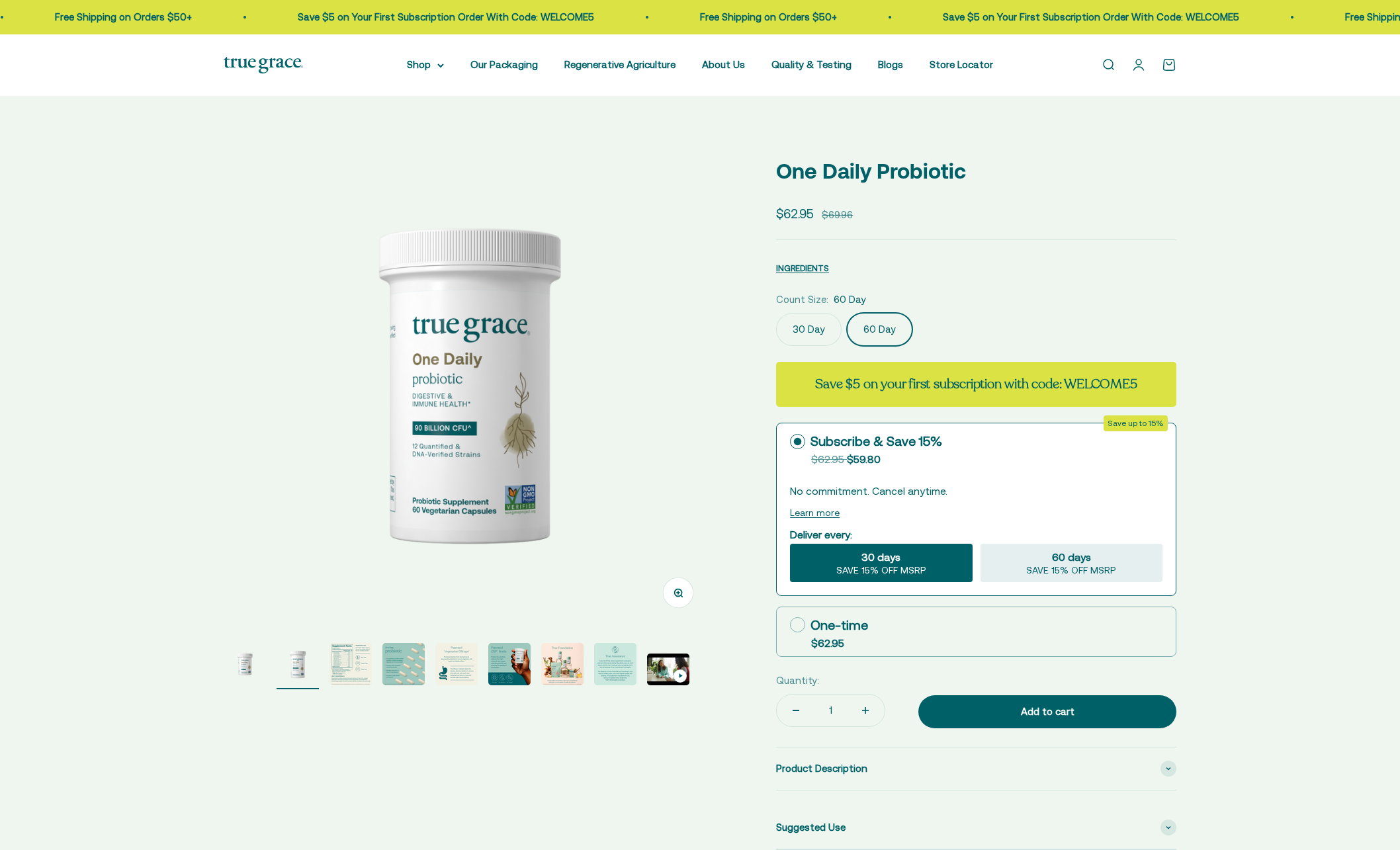
select select "3"
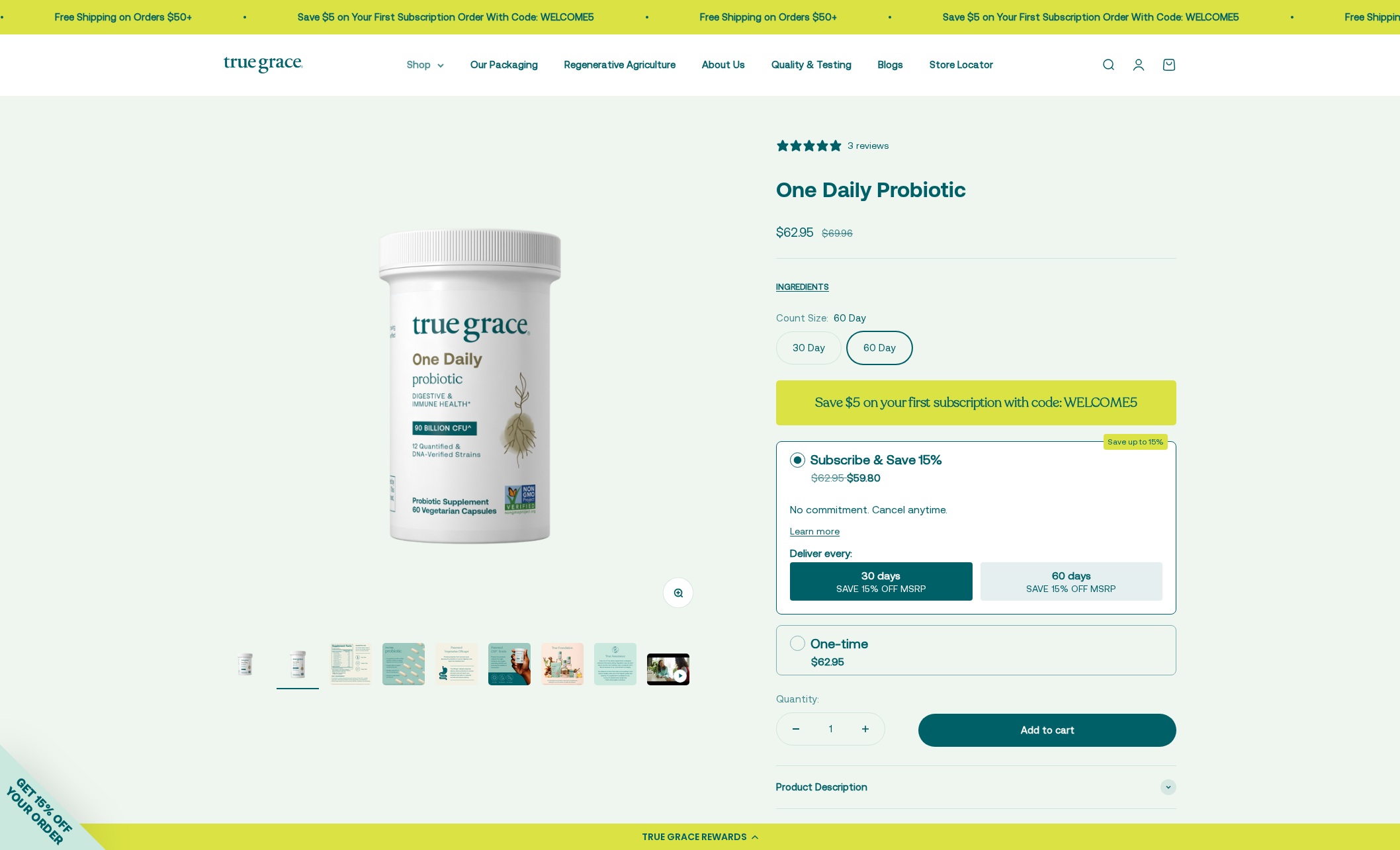
click at [436, 67] on summary "Shop" at bounding box center [425, 65] width 37 height 16
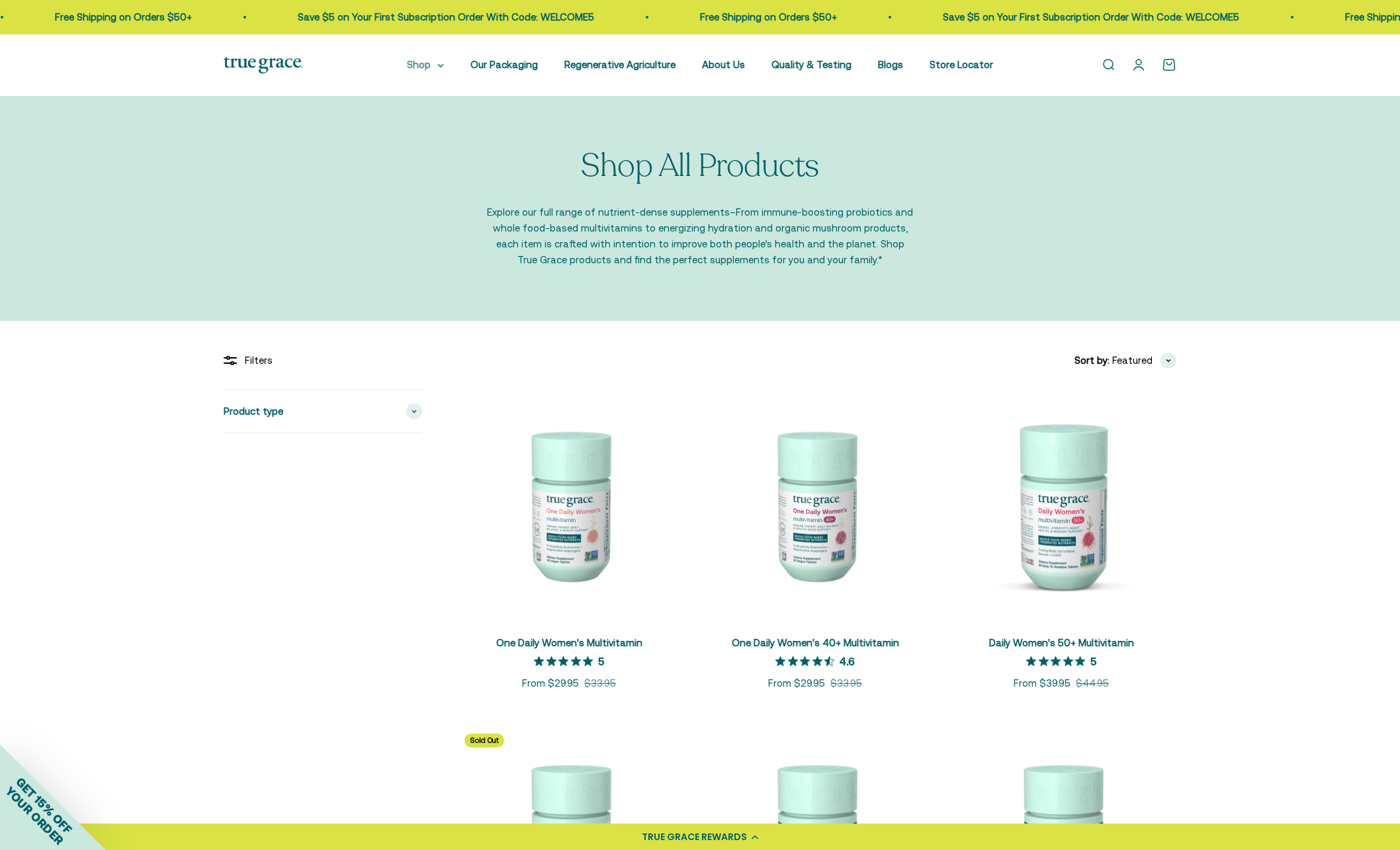
click at [429, 65] on summary "Shop" at bounding box center [425, 65] width 37 height 16
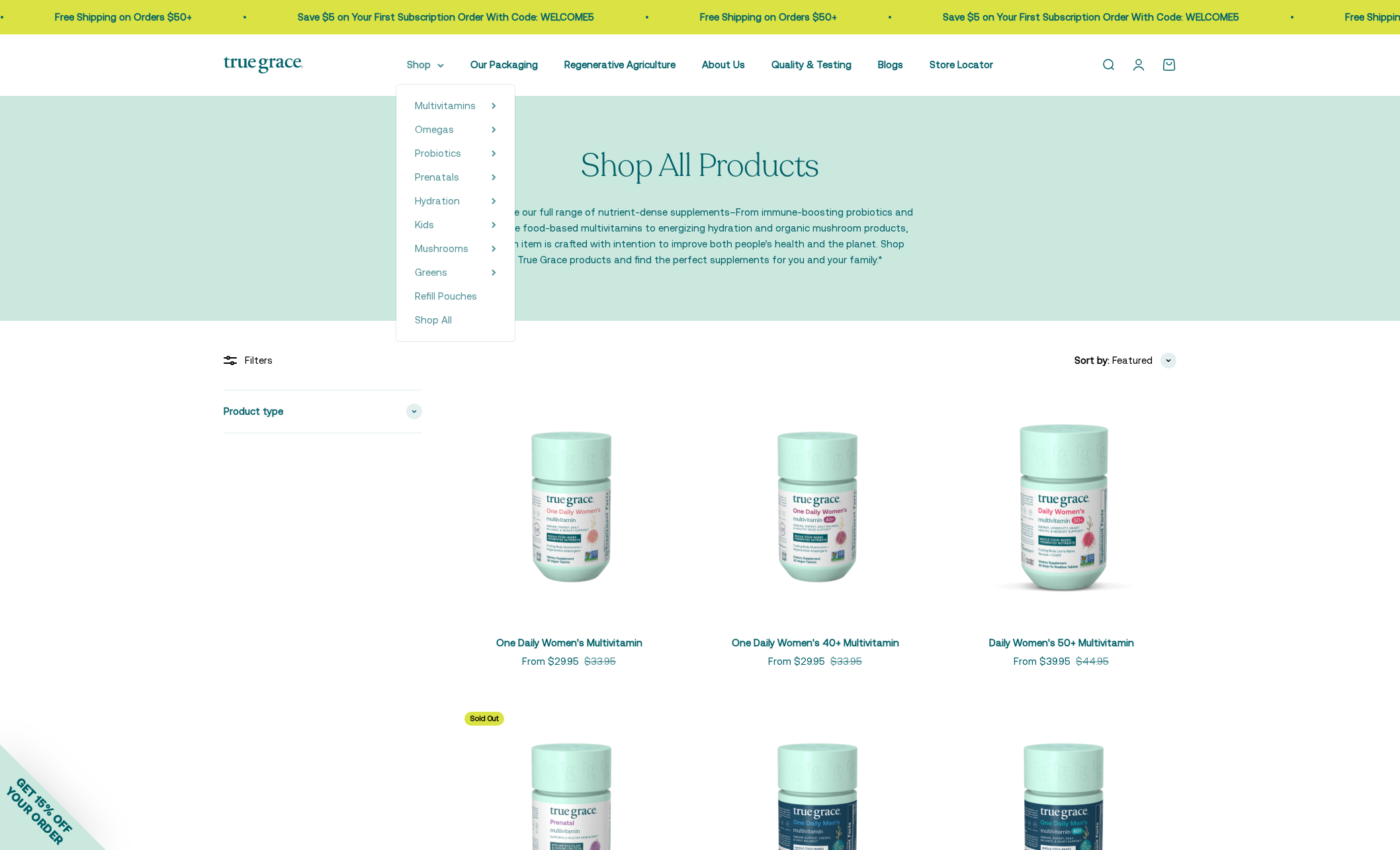
click at [443, 67] on icon at bounding box center [440, 65] width 5 height 3
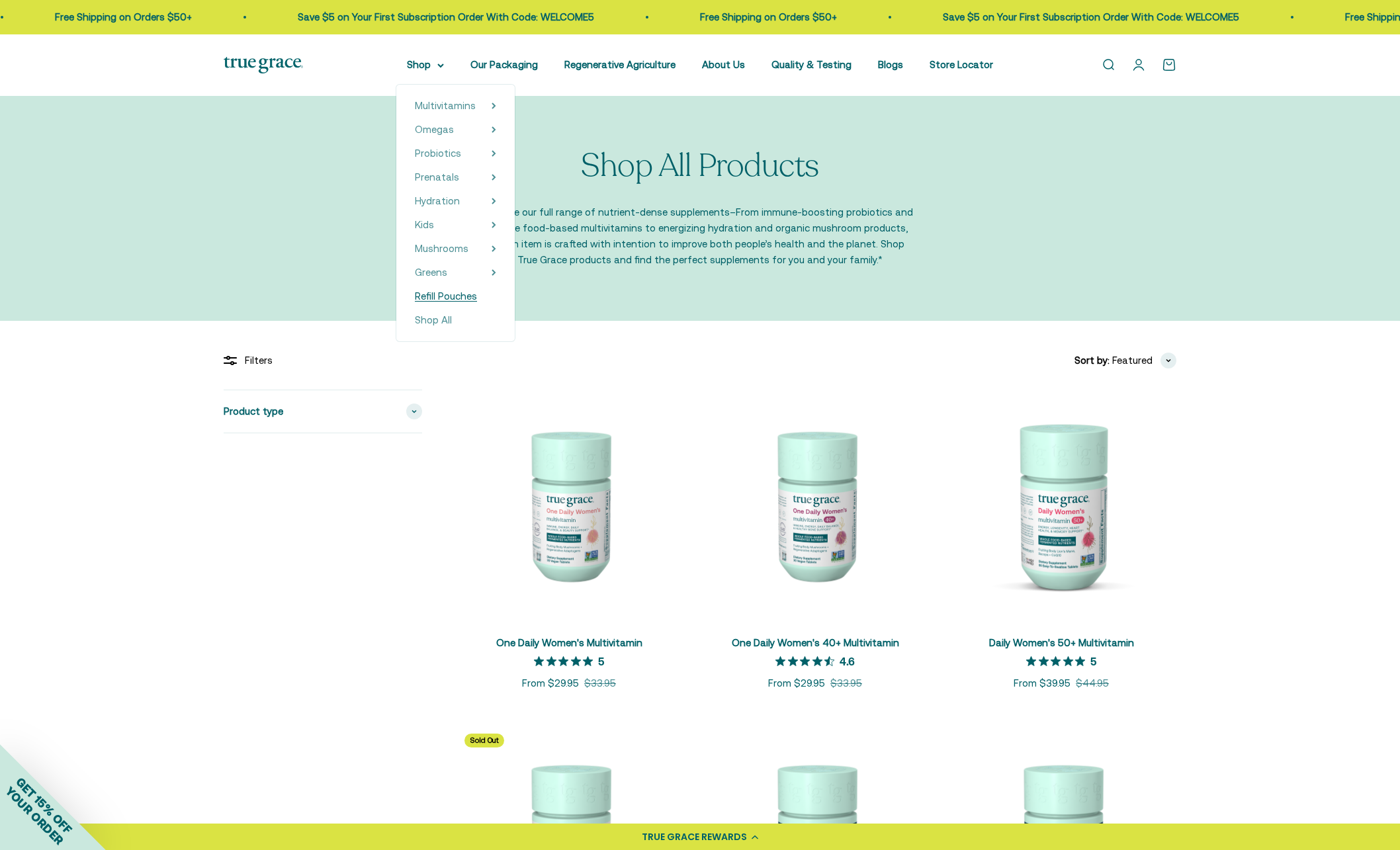
click at [450, 295] on span "Refill Pouches" at bounding box center [446, 296] width 63 height 11
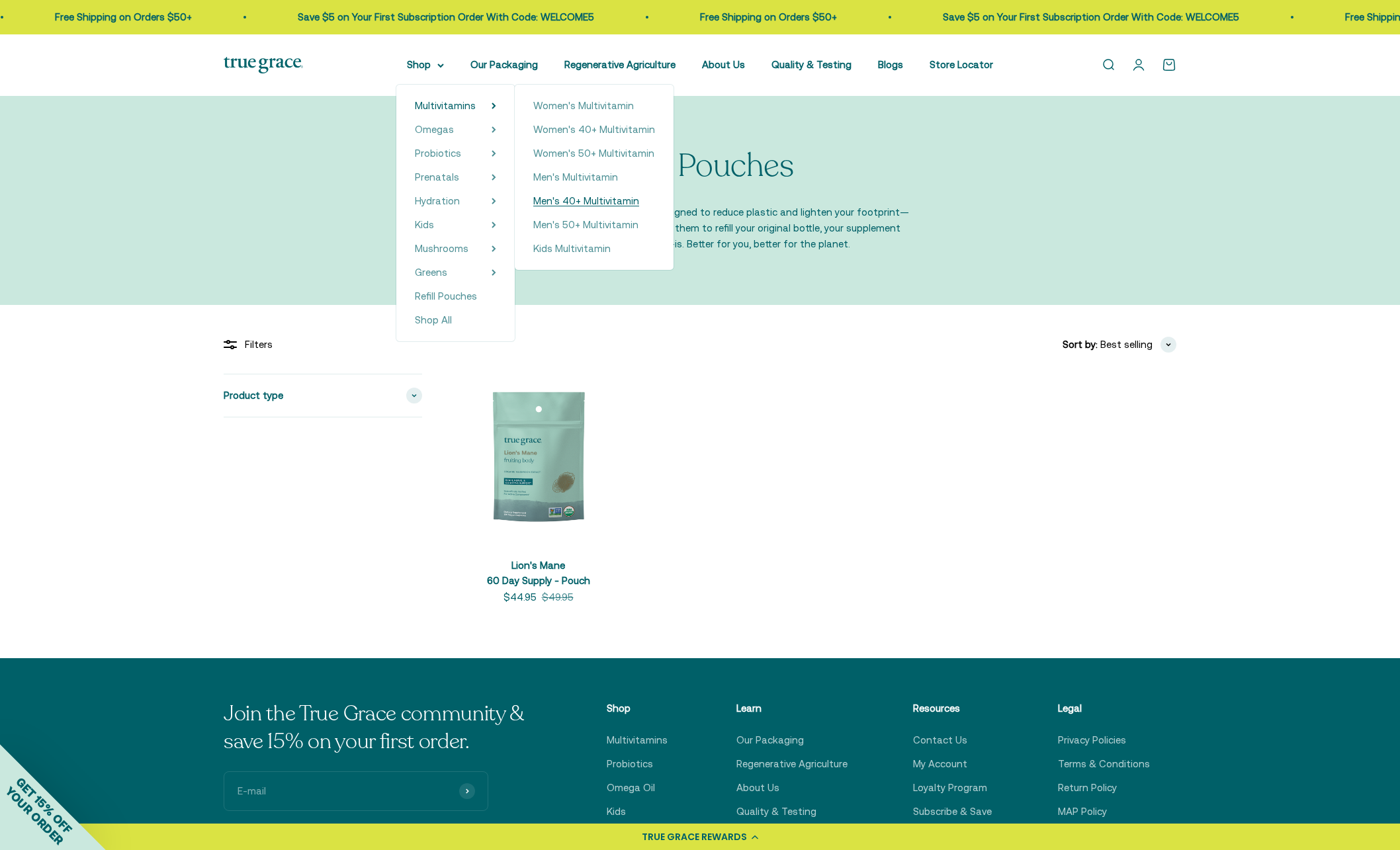
click at [589, 203] on span "Men's 40+ Multivitamin" at bounding box center [586, 200] width 106 height 11
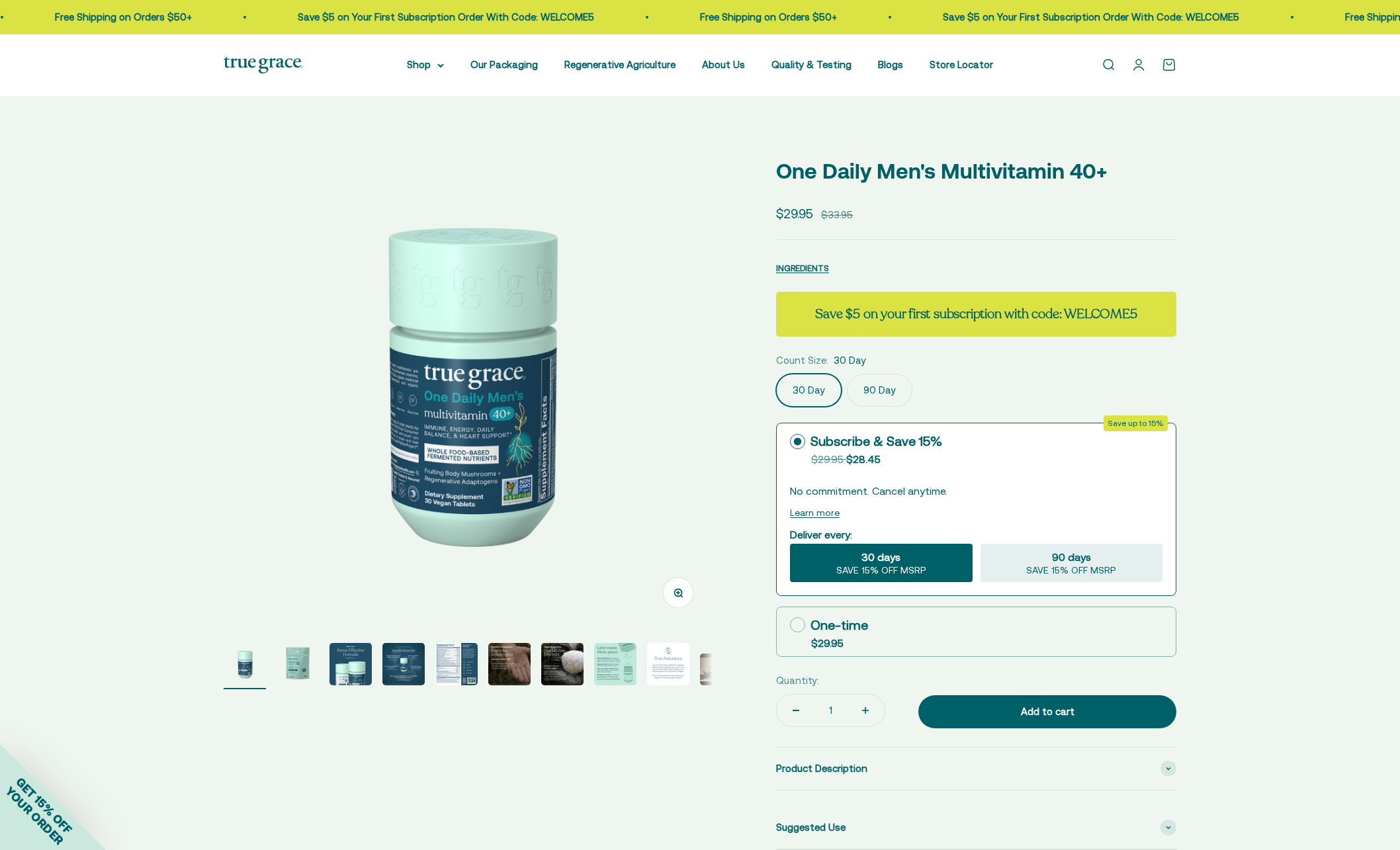
select select "3"
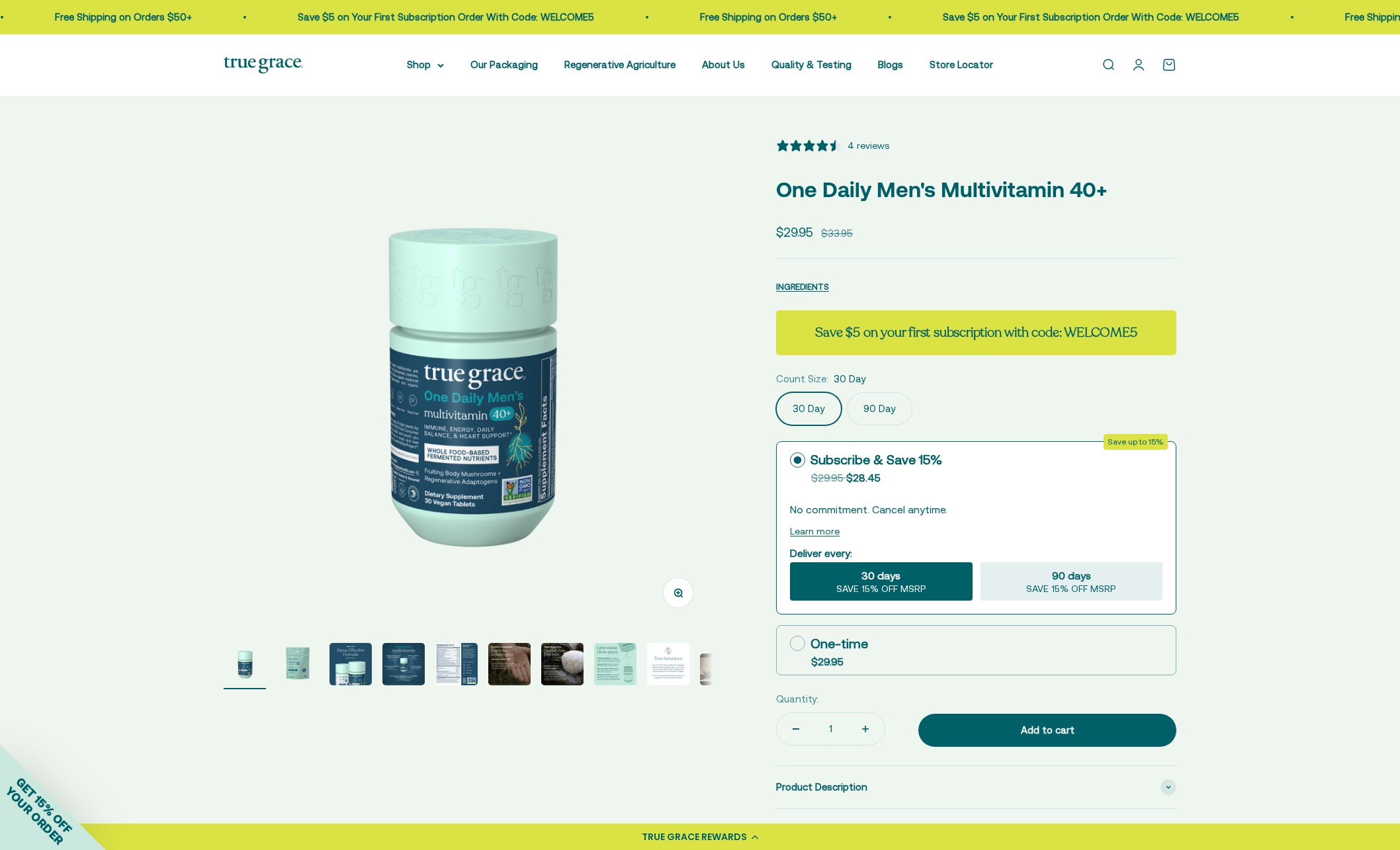
click at [874, 403] on label "90 Day" at bounding box center [880, 409] width 65 height 34
click at [776, 392] on input "90 Day" at bounding box center [776, 391] width 1 height 1
